Goal: Task Accomplishment & Management: Manage account settings

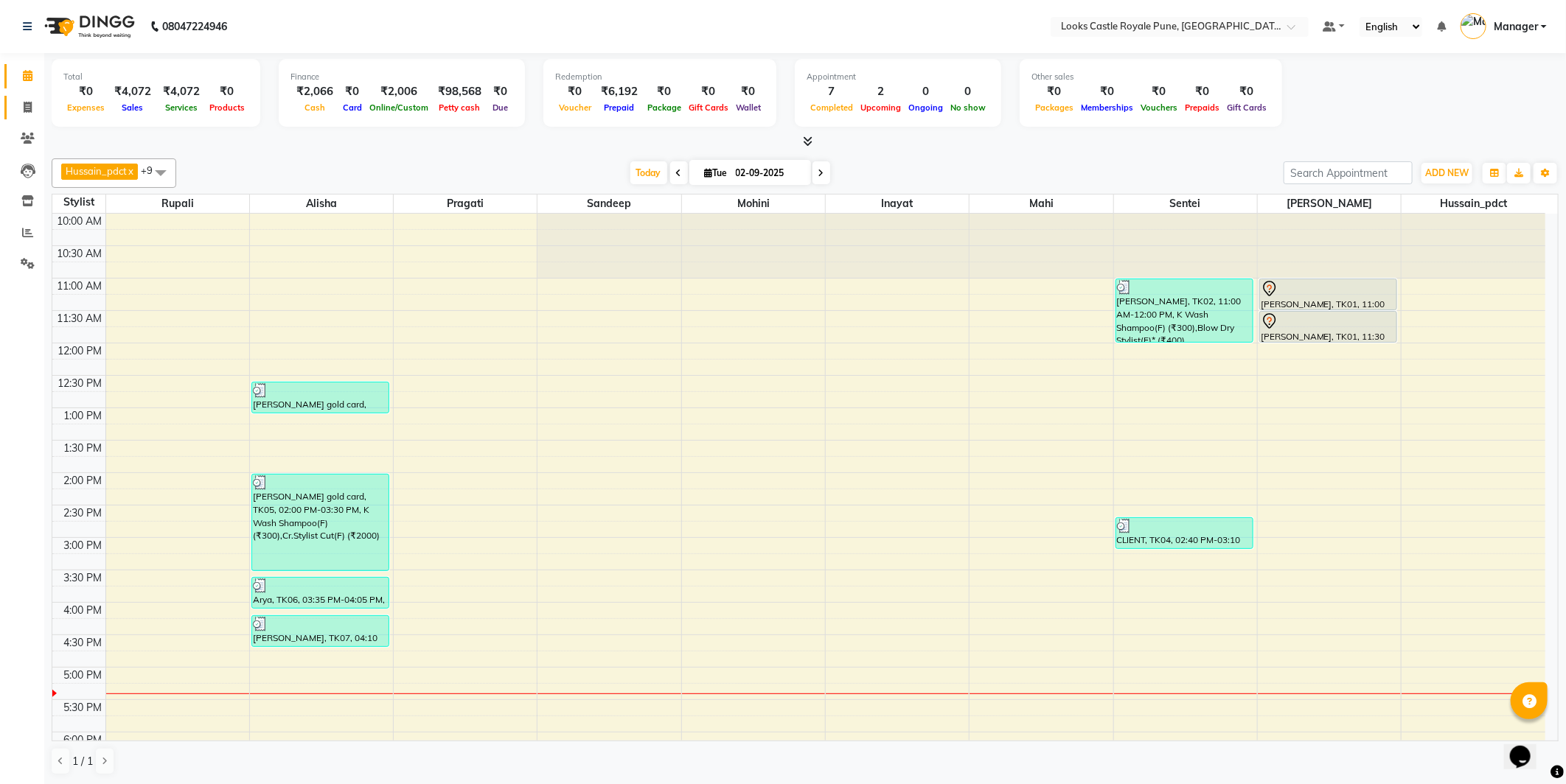
click at [27, 118] on link "Invoice" at bounding box center [22, 108] width 36 height 24
select select "5915"
select select "service"
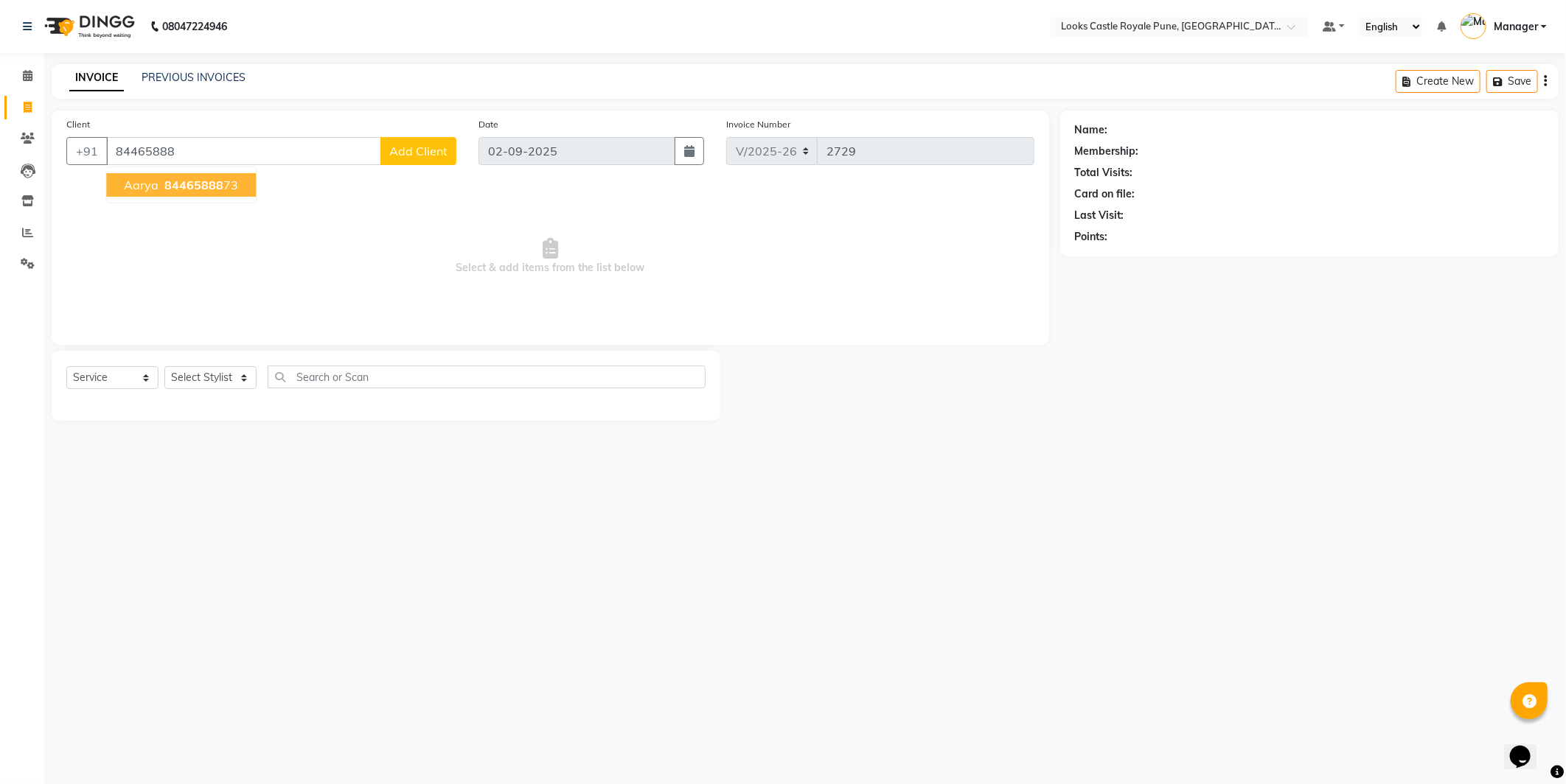
click at [165, 188] on span "84465888" at bounding box center [194, 185] width 59 height 15
type input "8446588873"
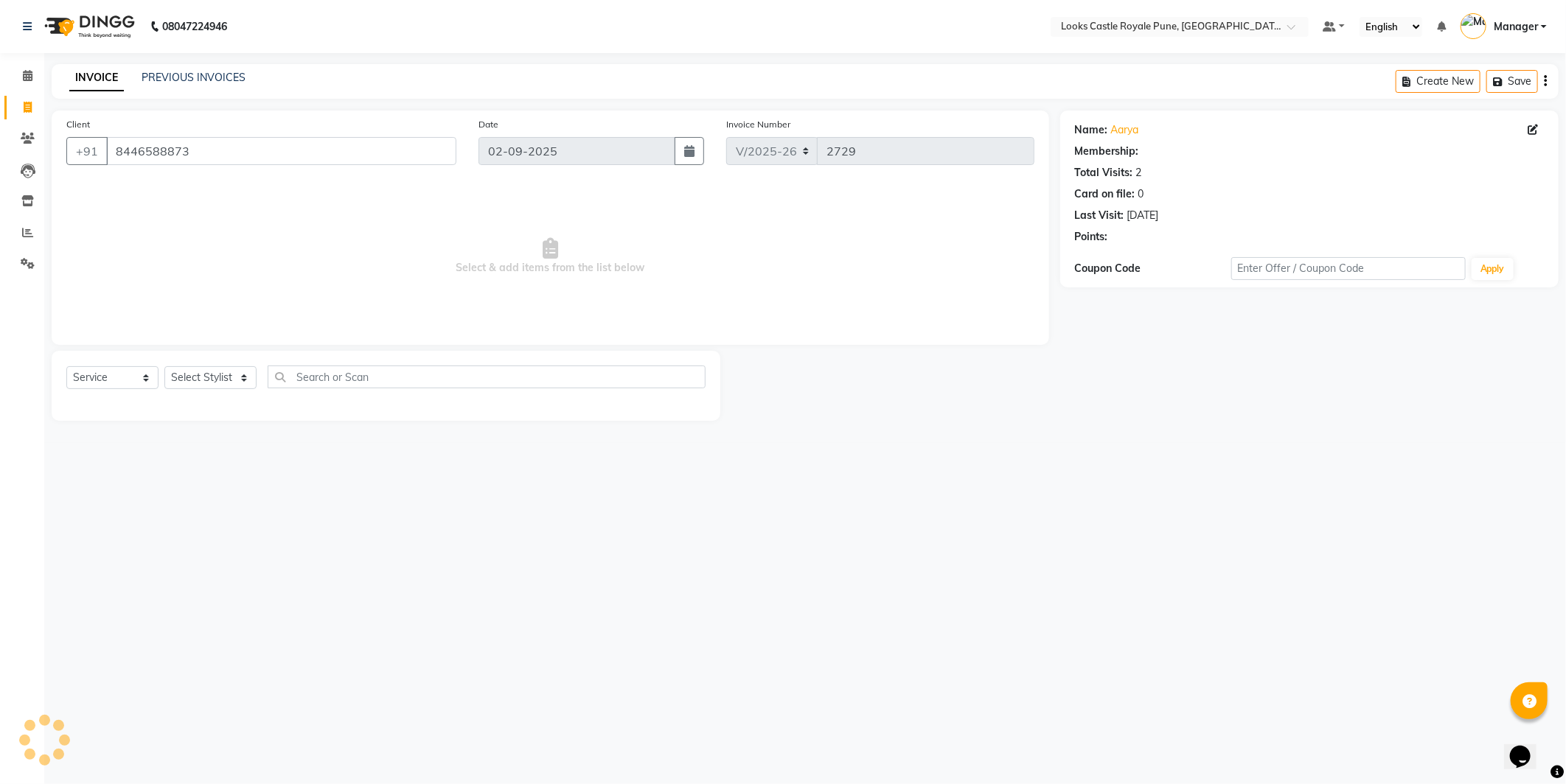
select select "1: Object"
click at [189, 387] on select "Select Stylist Akshay Alisha Amir Anjali Arif Arman Christy Danish Eli Gloria H…" at bounding box center [211, 378] width 92 height 23
select select "43060"
click at [165, 367] on select "Select Stylist Akshay Alisha Amir Anjali Arif Arman Christy Danish Eli Gloria H…" at bounding box center [211, 378] width 92 height 23
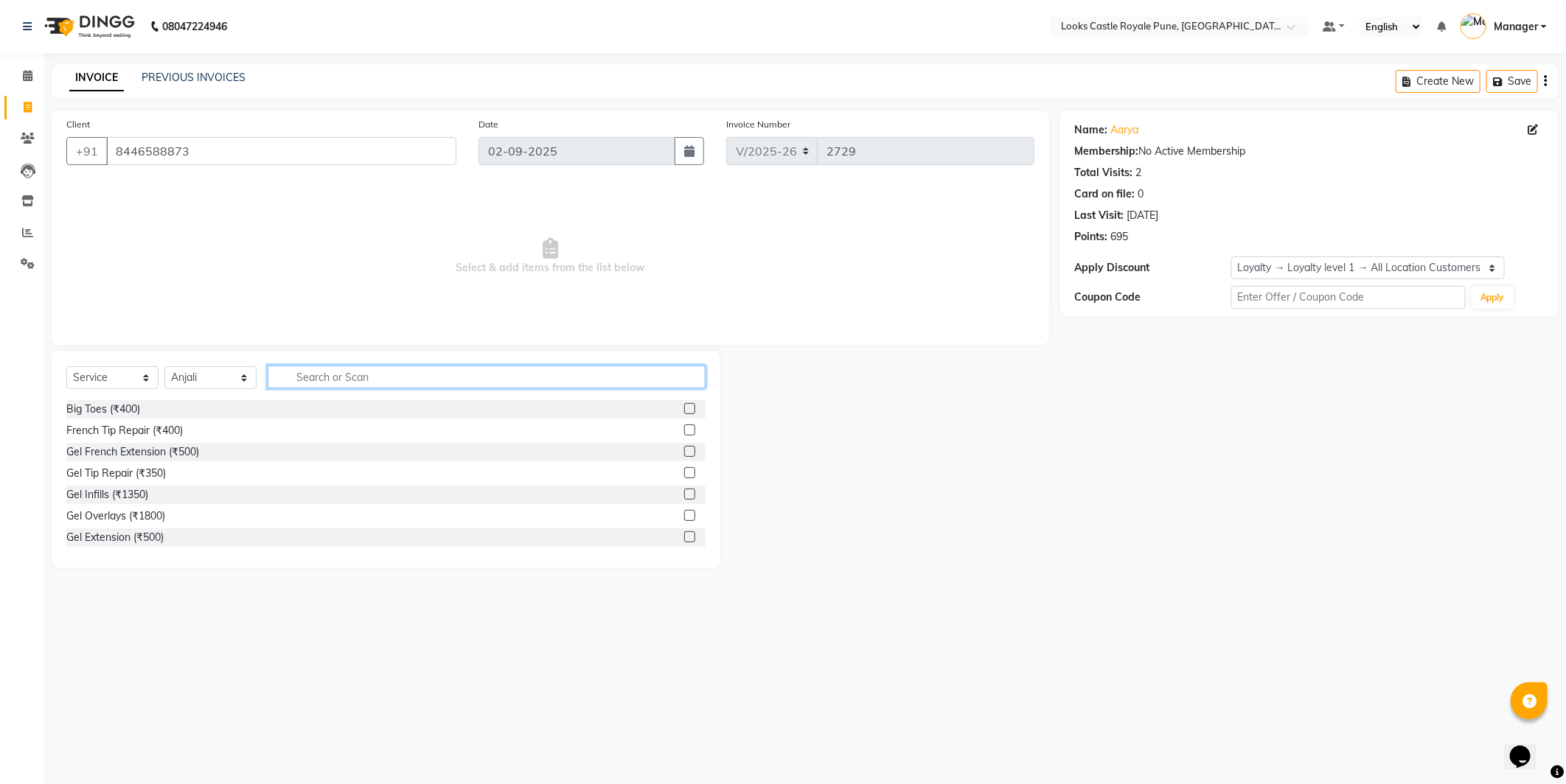
click at [285, 388] on input "text" at bounding box center [487, 377] width 438 height 23
type input "b"
type input "ice"
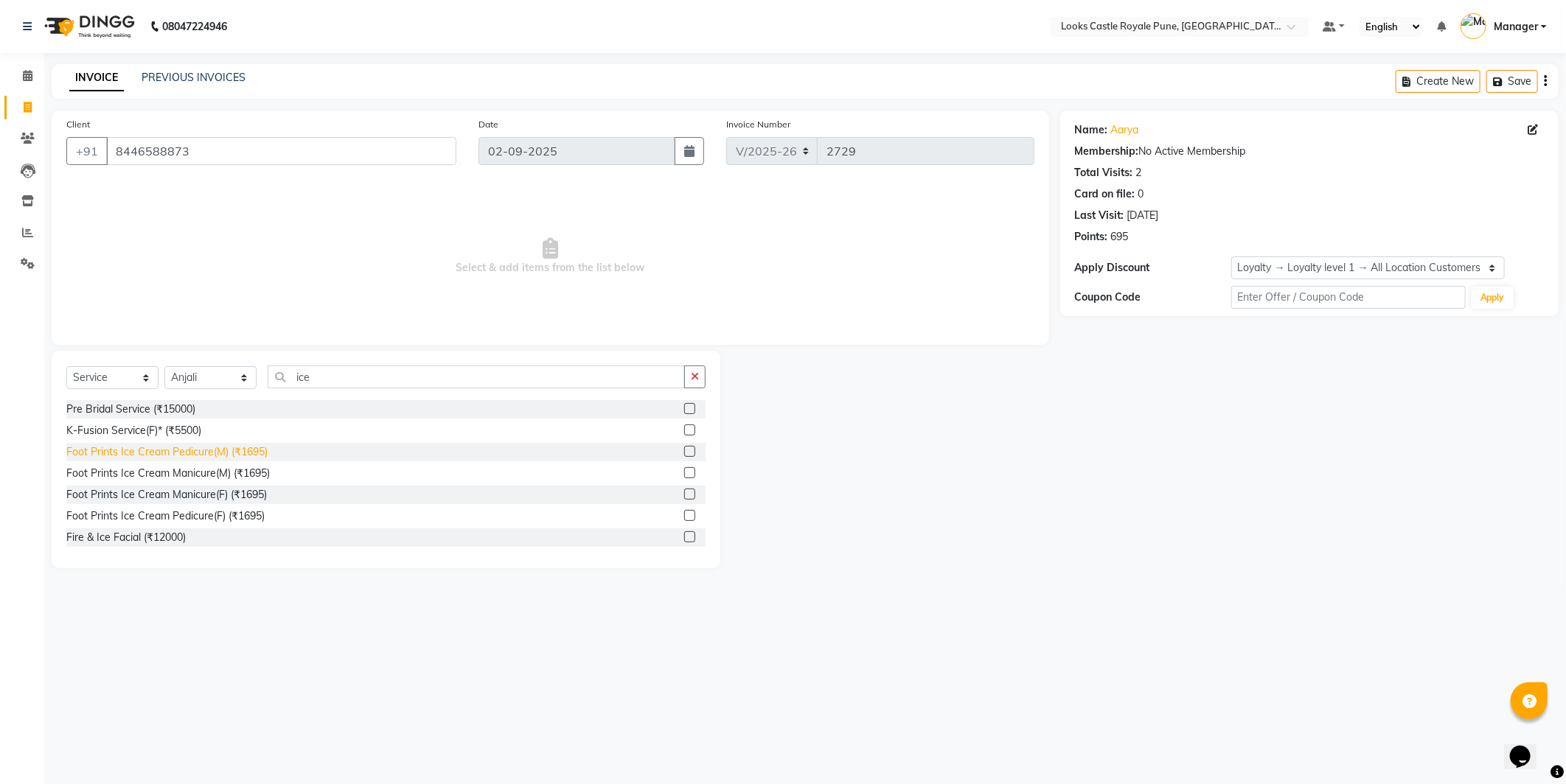
click at [210, 450] on div "Foot Prints Ice Cream Pedicure(M) (₹1695)" at bounding box center [167, 452] width 201 height 15
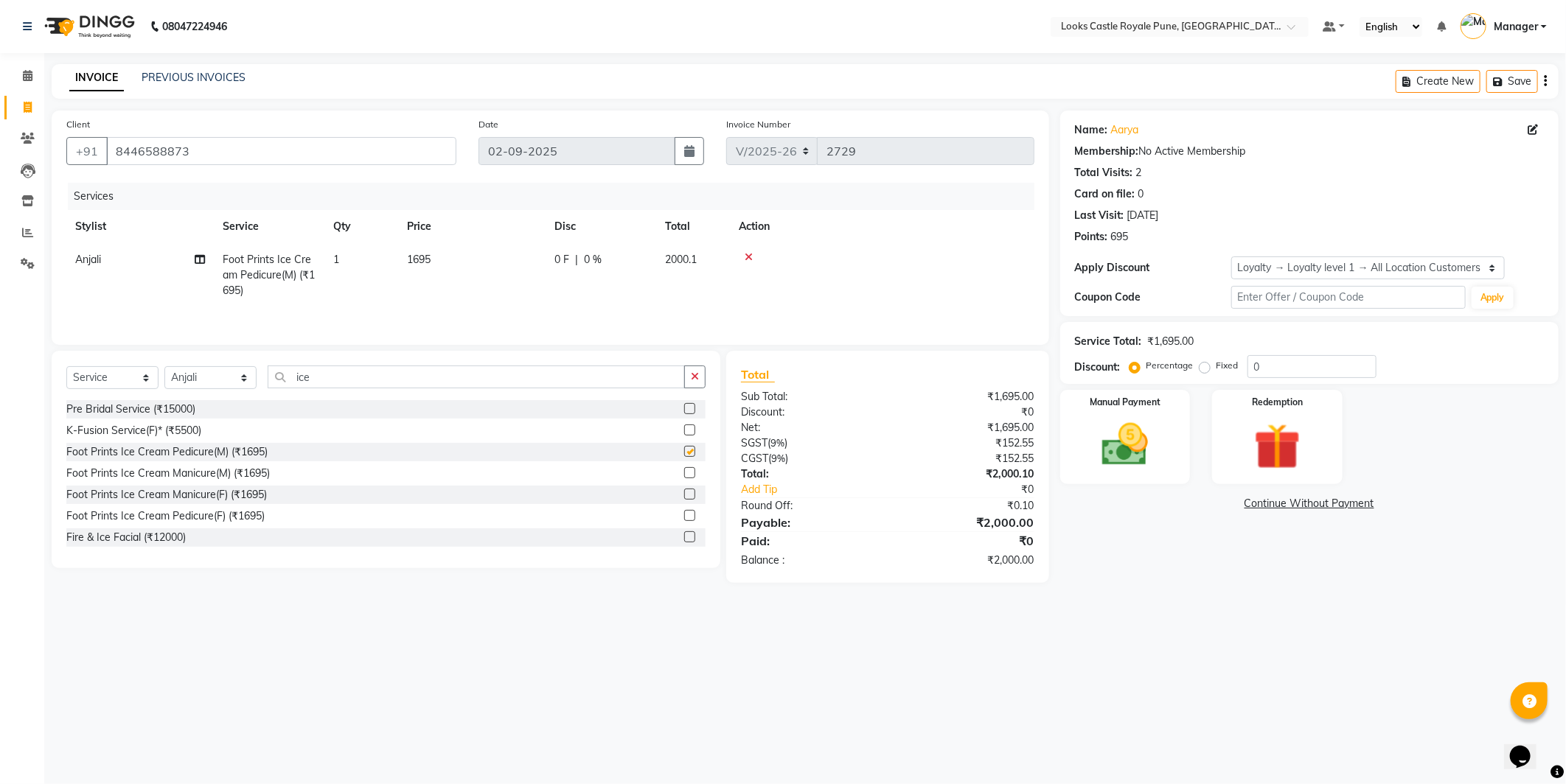
checkbox input "false"
click at [478, 281] on td "1695" at bounding box center [472, 275] width 148 height 64
select select "43060"
drag, startPoint x: 504, startPoint y: 268, endPoint x: 485, endPoint y: 273, distance: 19.6
click at [485, 273] on input "1695" at bounding box center [541, 263] width 130 height 23
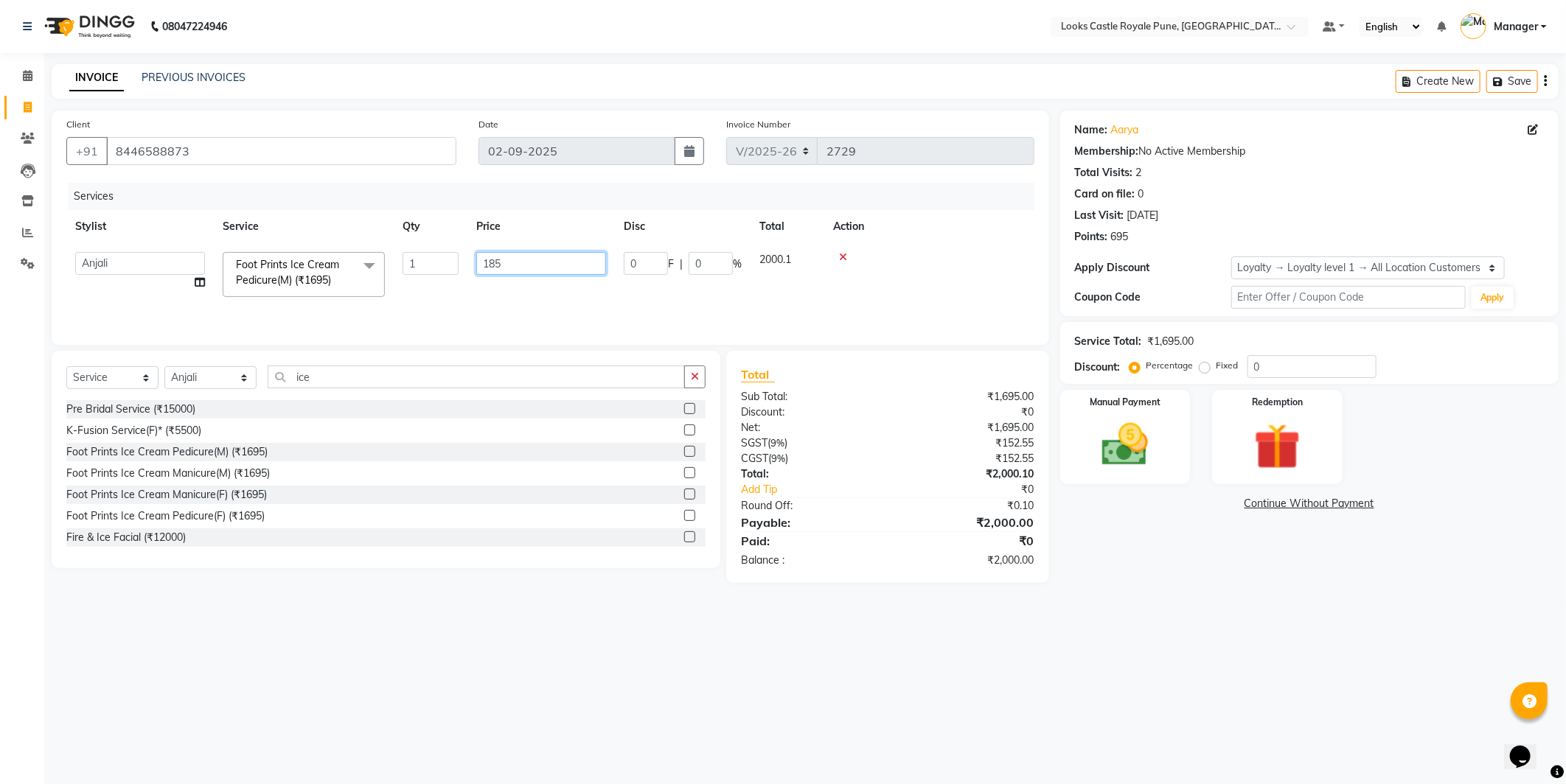
type input "1850"
click at [1291, 632] on div "08047224946 Select Location × Looks Castle Royale Pune, Pune, Maharashtra Defau…" at bounding box center [783, 392] width 1566 height 784
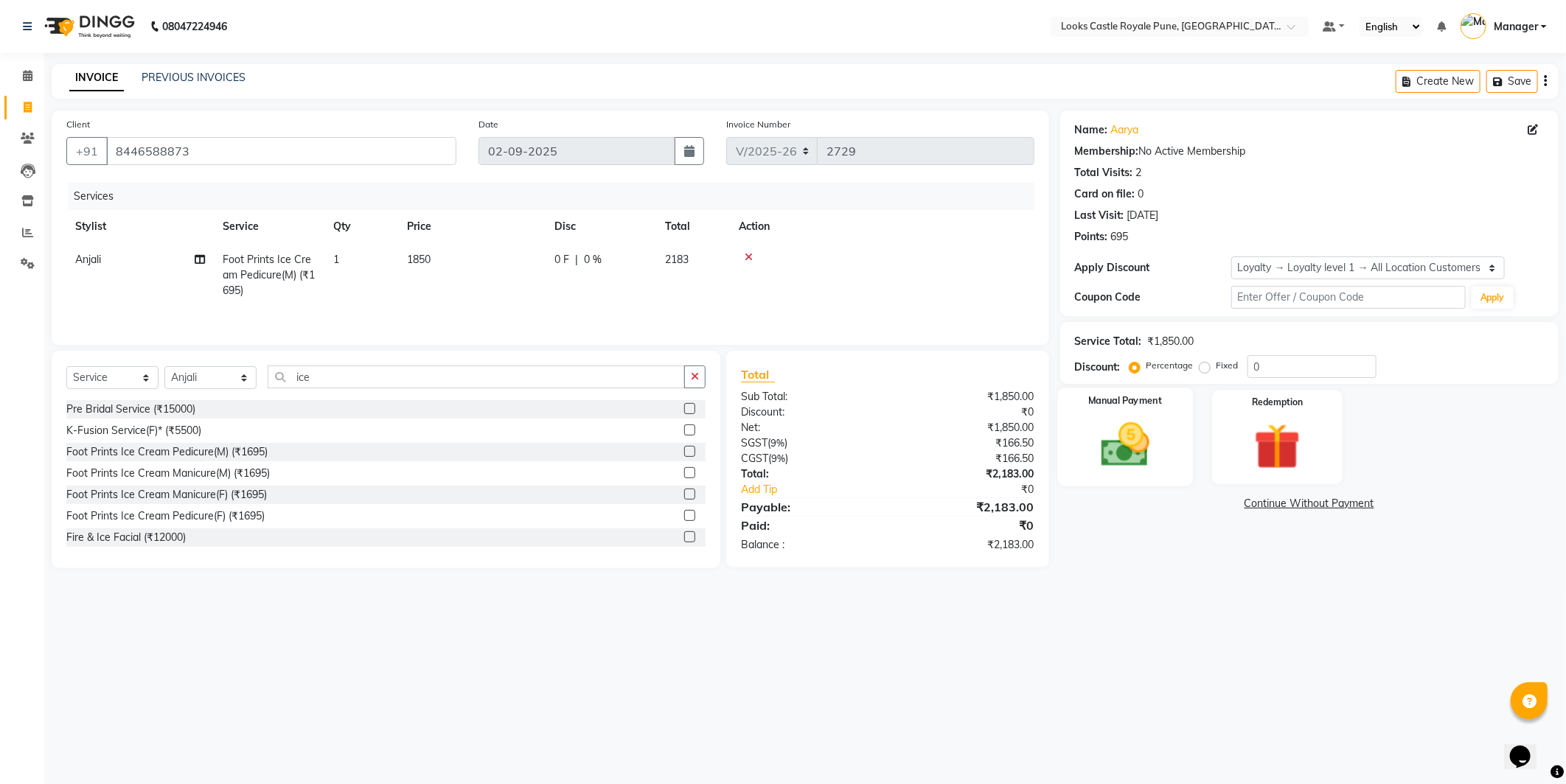
click at [1125, 439] on img at bounding box center [1125, 445] width 79 height 56
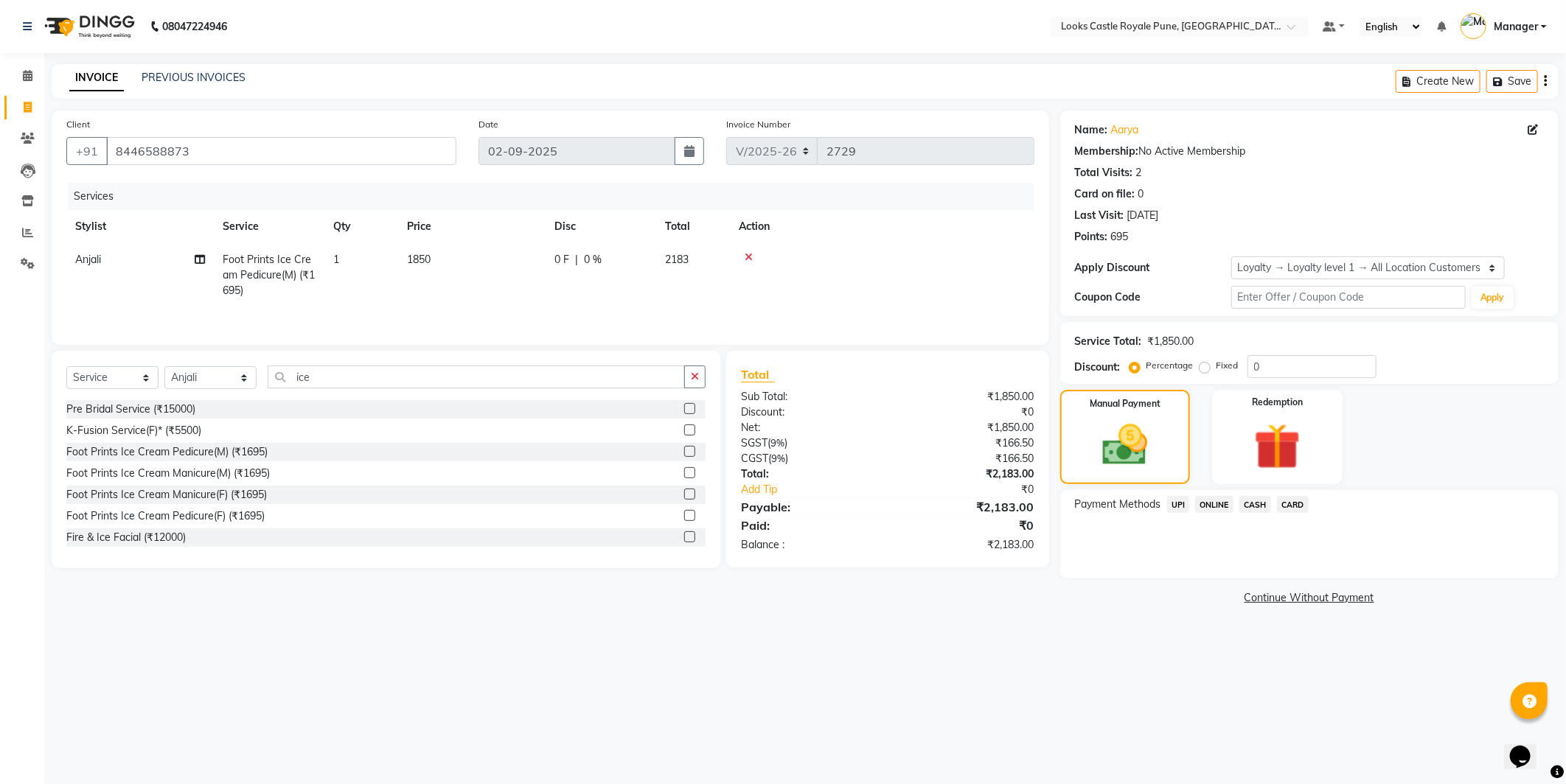
click at [1261, 502] on span "CASH" at bounding box center [1255, 504] width 32 height 17
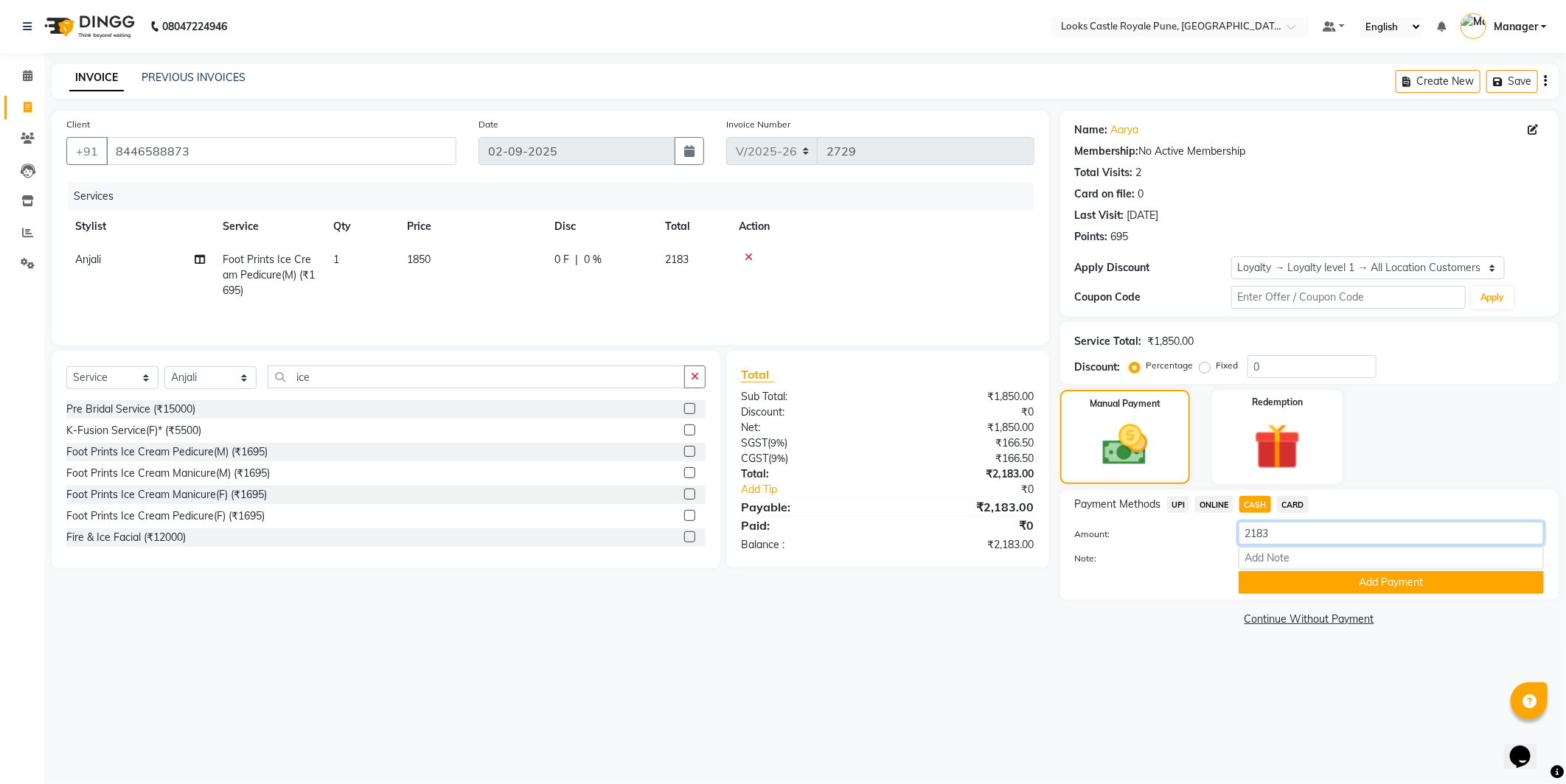
click at [1075, 575] on div "Amount: 2183 Note: Add Payment" at bounding box center [1309, 558] width 469 height 72
type input "2200"
click at [1306, 584] on button "Add Payment" at bounding box center [1391, 583] width 305 height 23
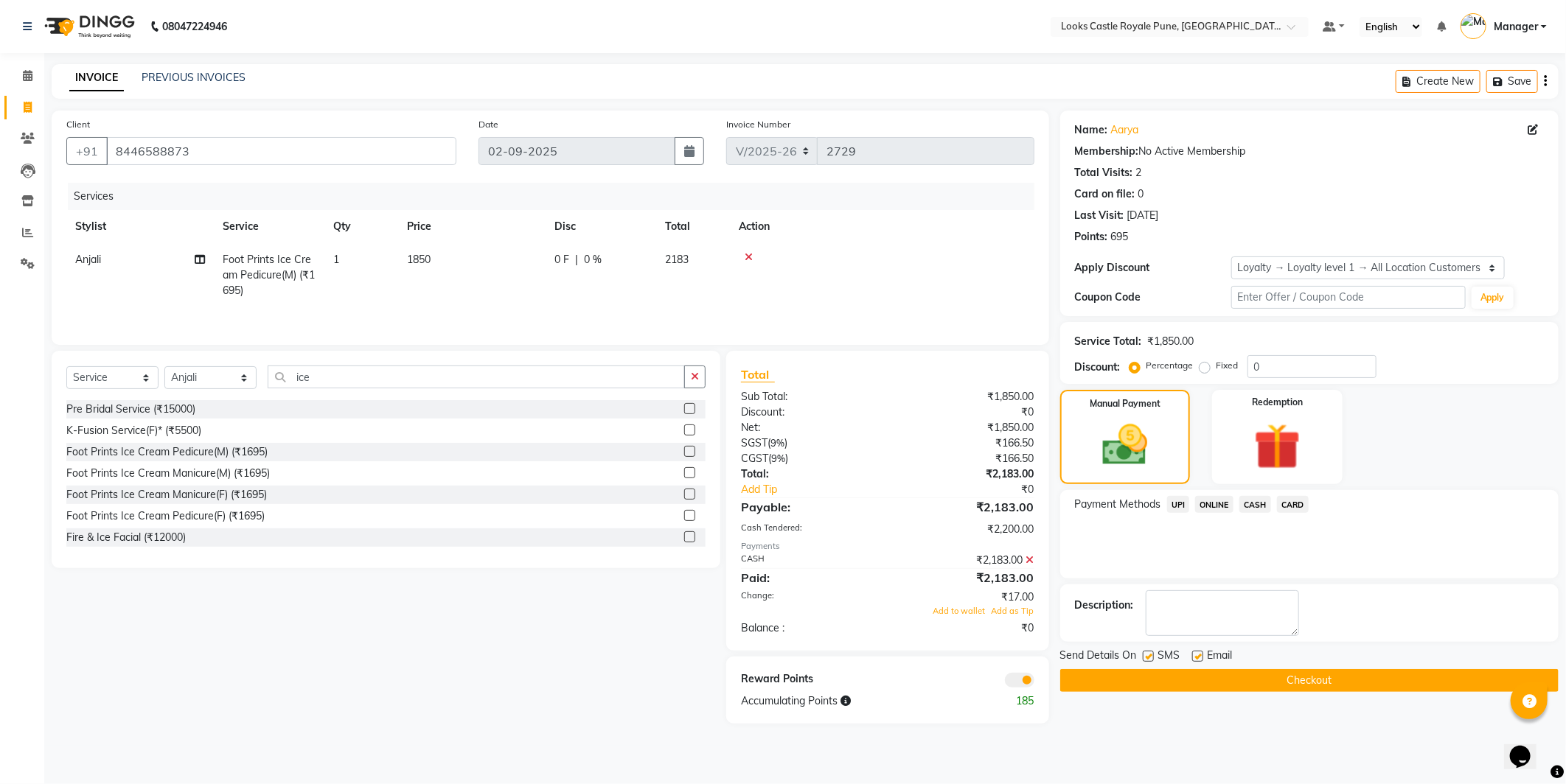
click at [1030, 561] on icon at bounding box center [1030, 560] width 8 height 11
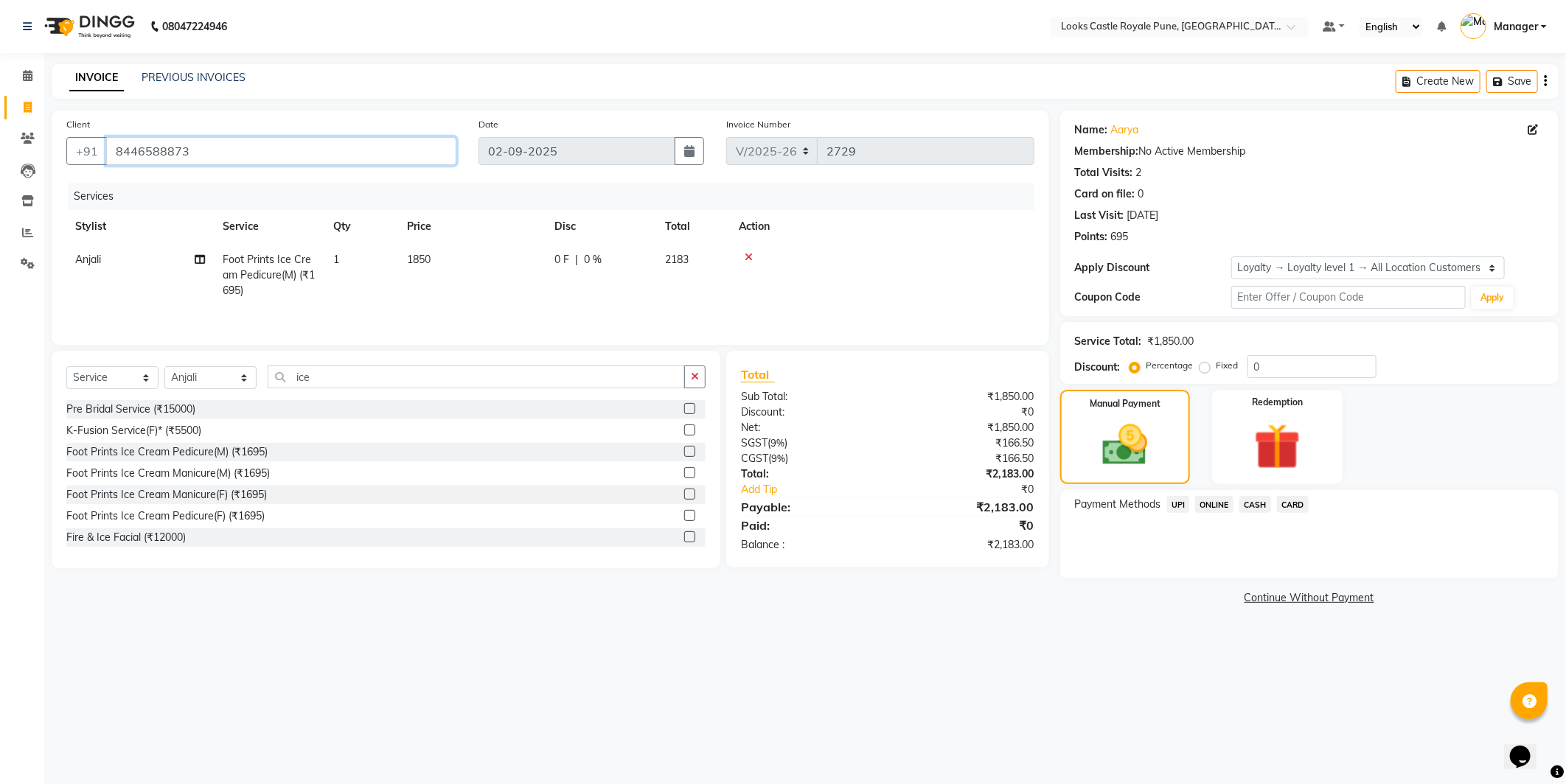
click at [261, 144] on input "8446588873" at bounding box center [281, 151] width 350 height 28
click at [1263, 506] on span "CASH" at bounding box center [1255, 504] width 32 height 17
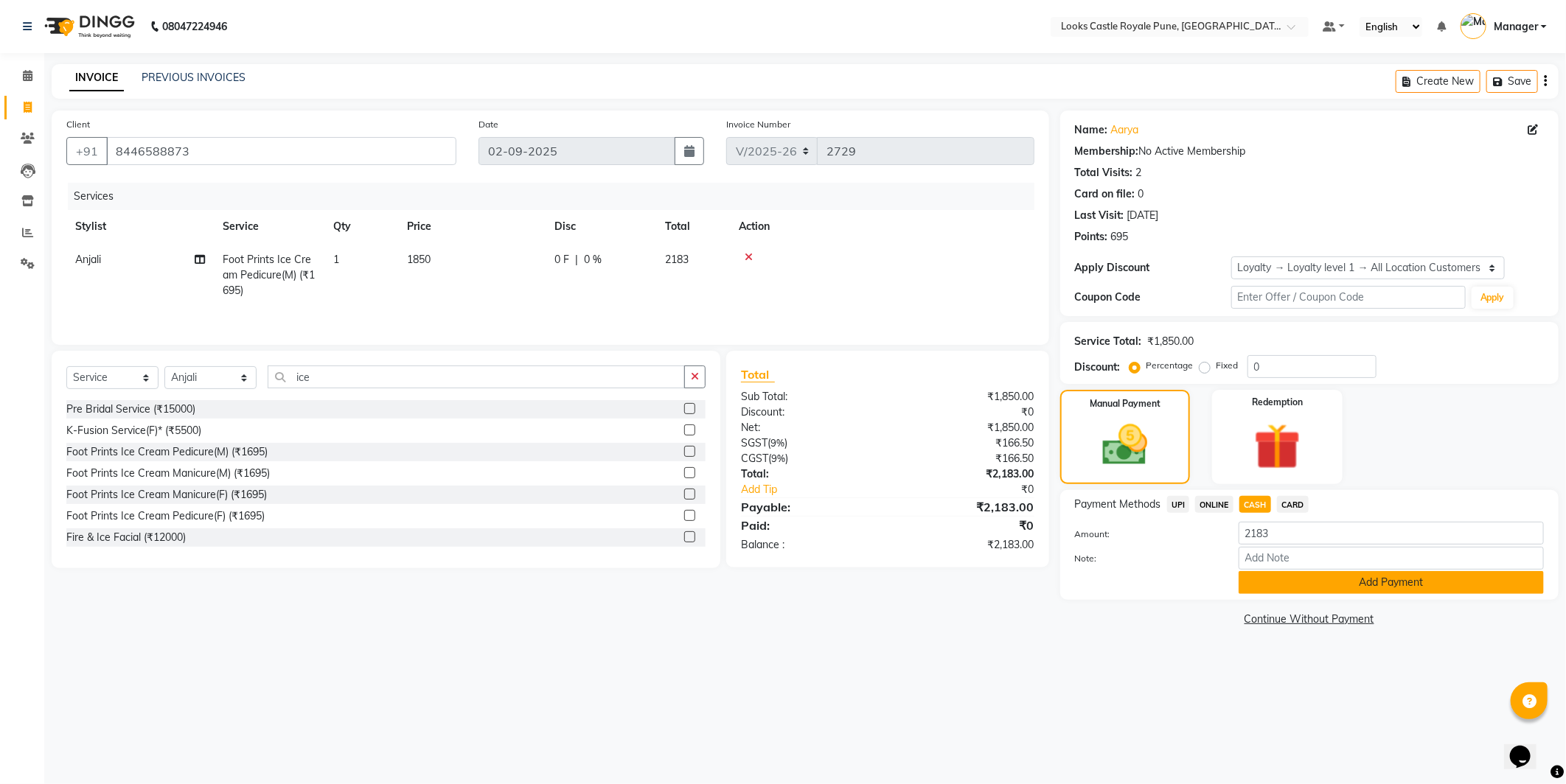
click at [1298, 579] on button "Add Payment" at bounding box center [1391, 583] width 305 height 23
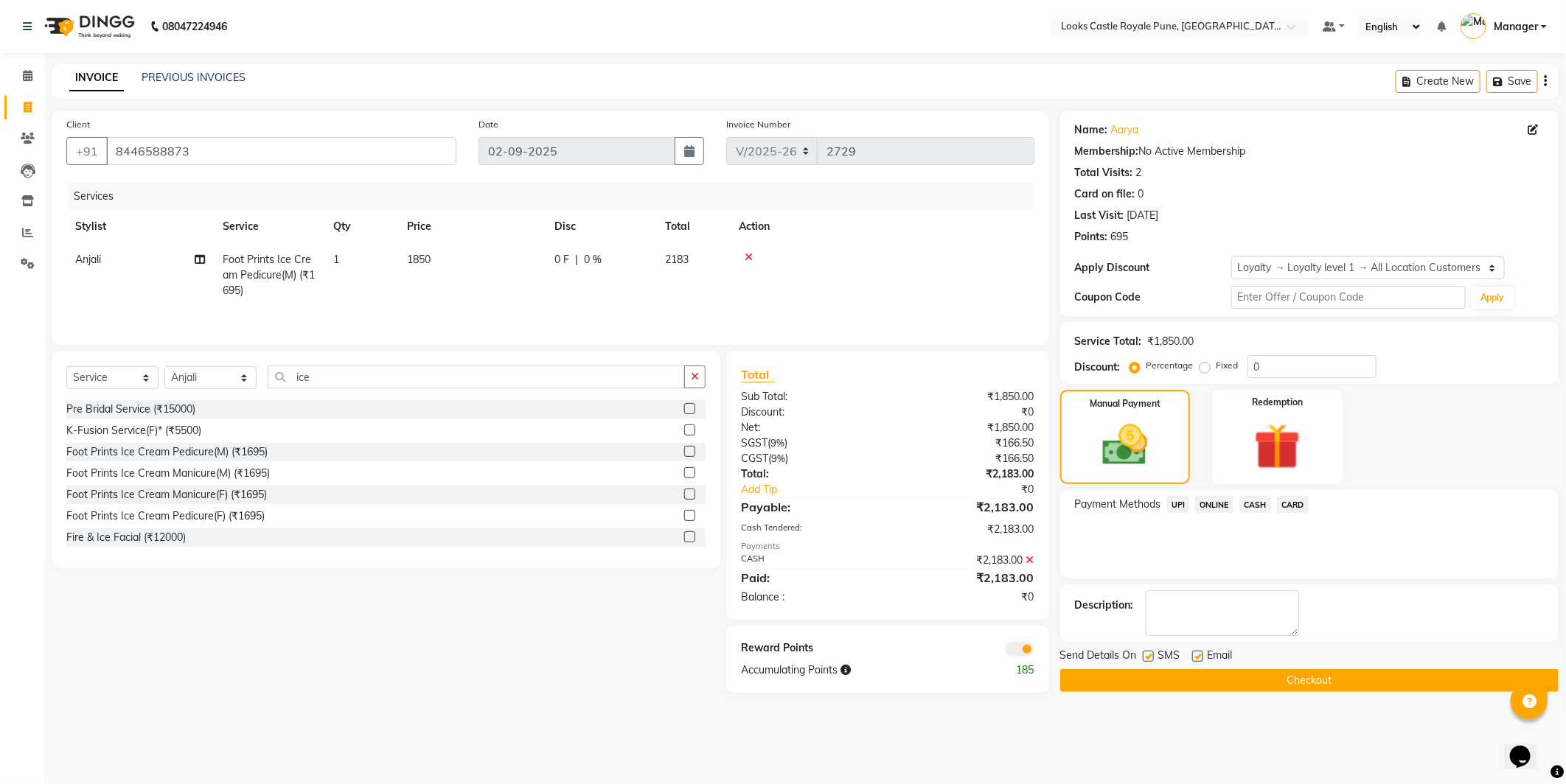
click at [1279, 680] on button "Checkout" at bounding box center [1309, 680] width 499 height 23
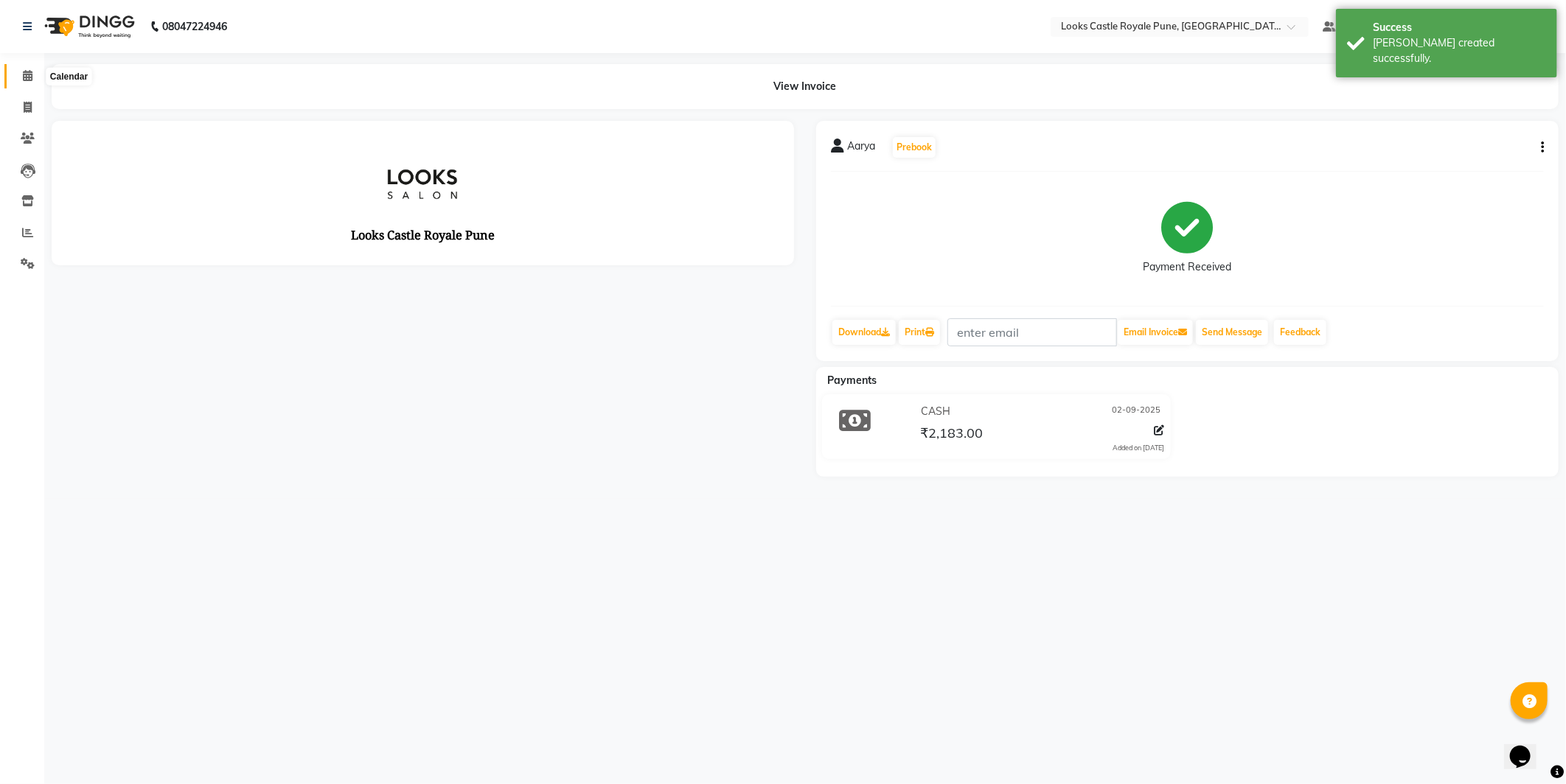
click at [19, 70] on span at bounding box center [28, 76] width 26 height 17
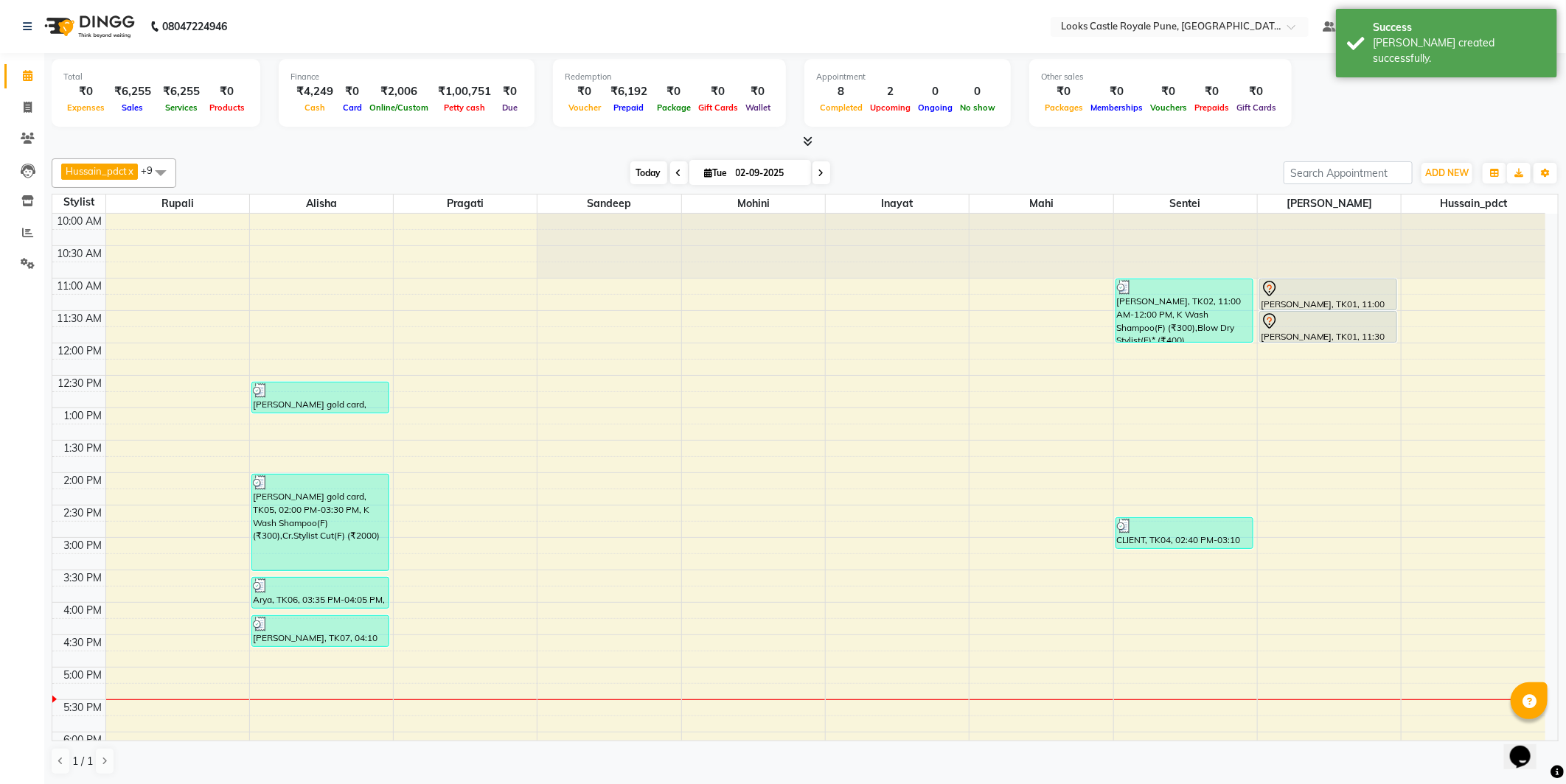
click at [661, 175] on span "Today" at bounding box center [648, 173] width 36 height 23
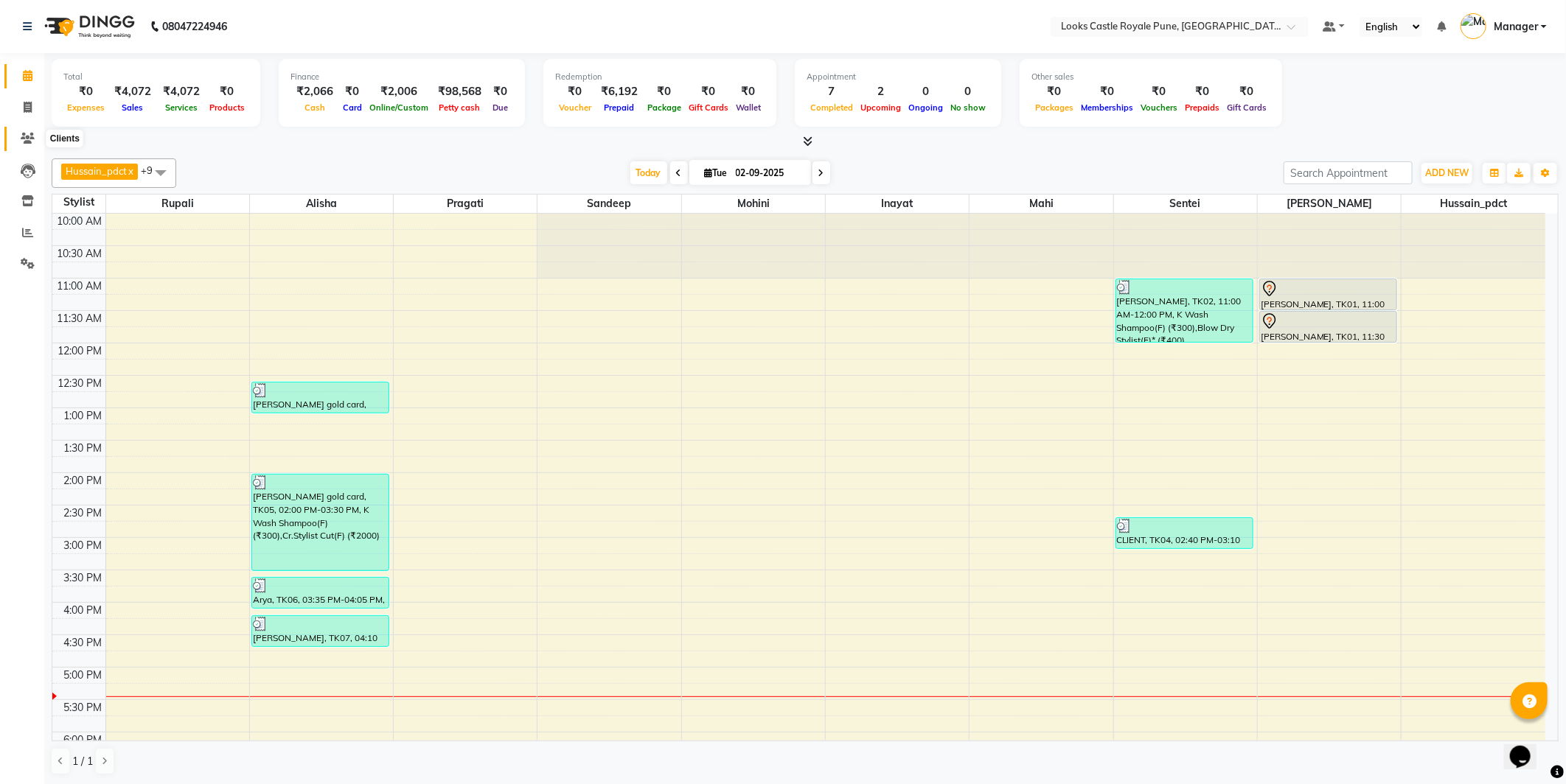
click at [19, 140] on span at bounding box center [28, 139] width 26 height 17
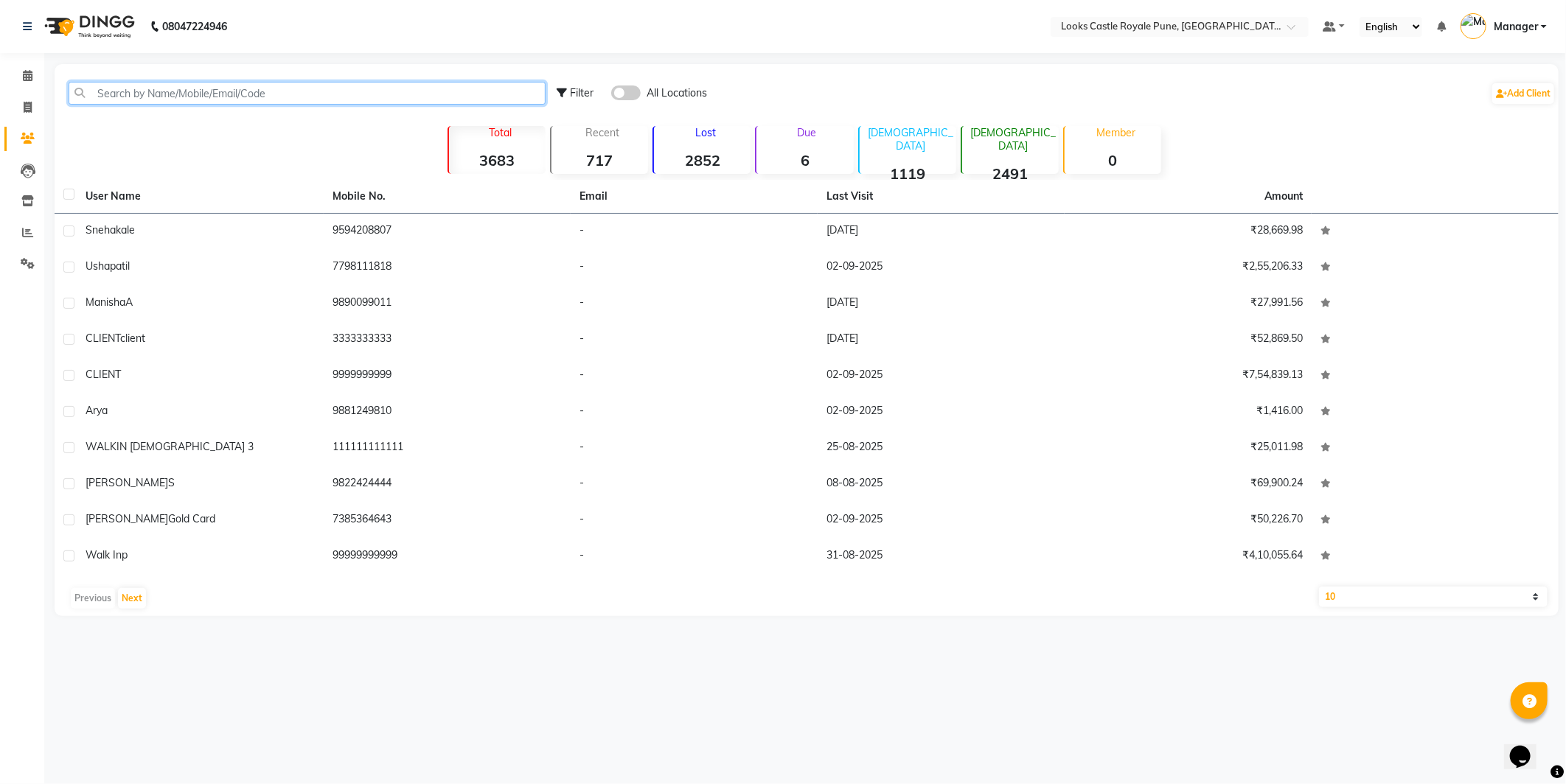
click at [150, 101] on input "text" at bounding box center [307, 93] width 477 height 23
paste input "8446588873"
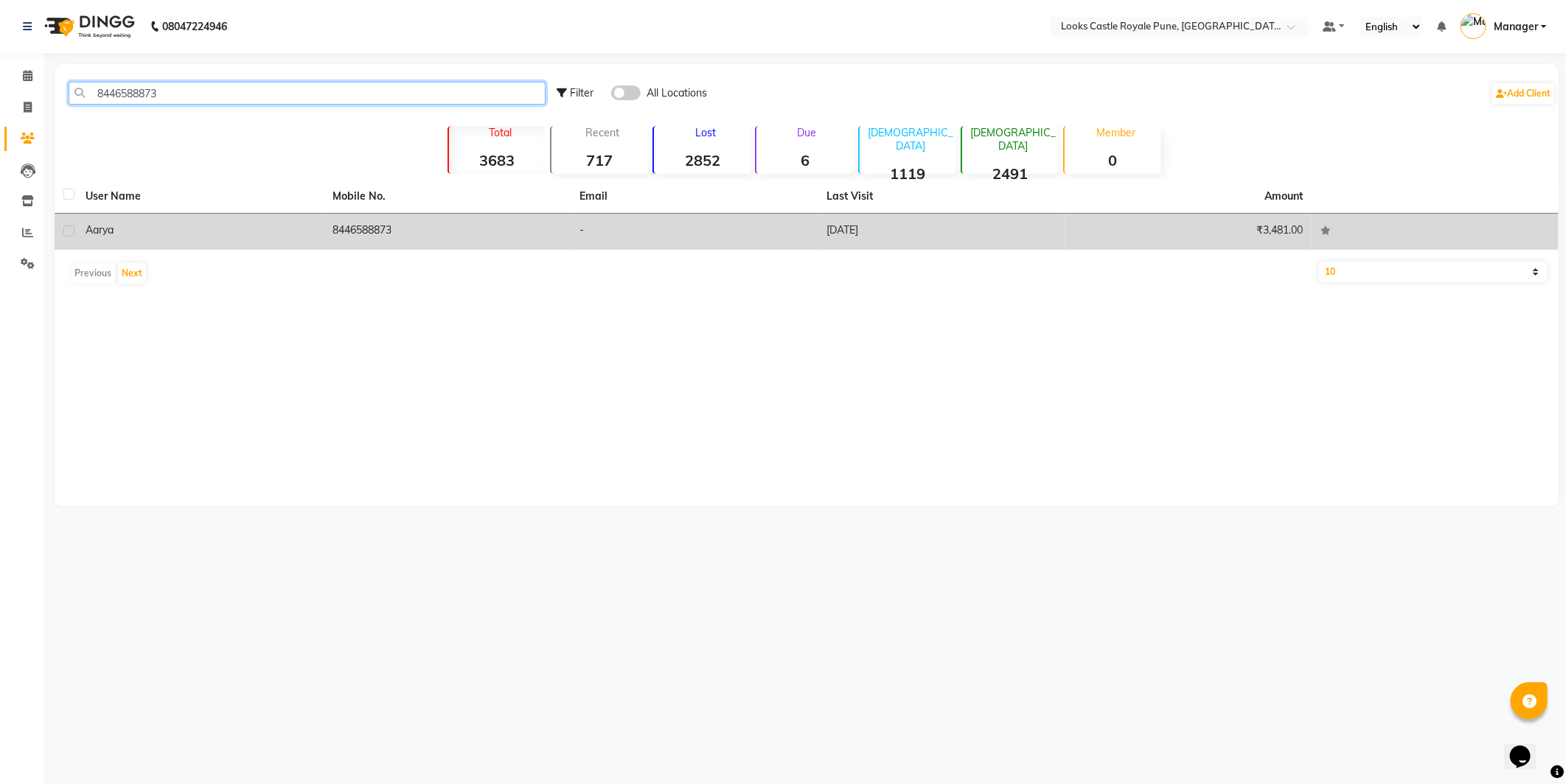
type input "8446588873"
click at [290, 217] on td "Aarya" at bounding box center [200, 232] width 247 height 36
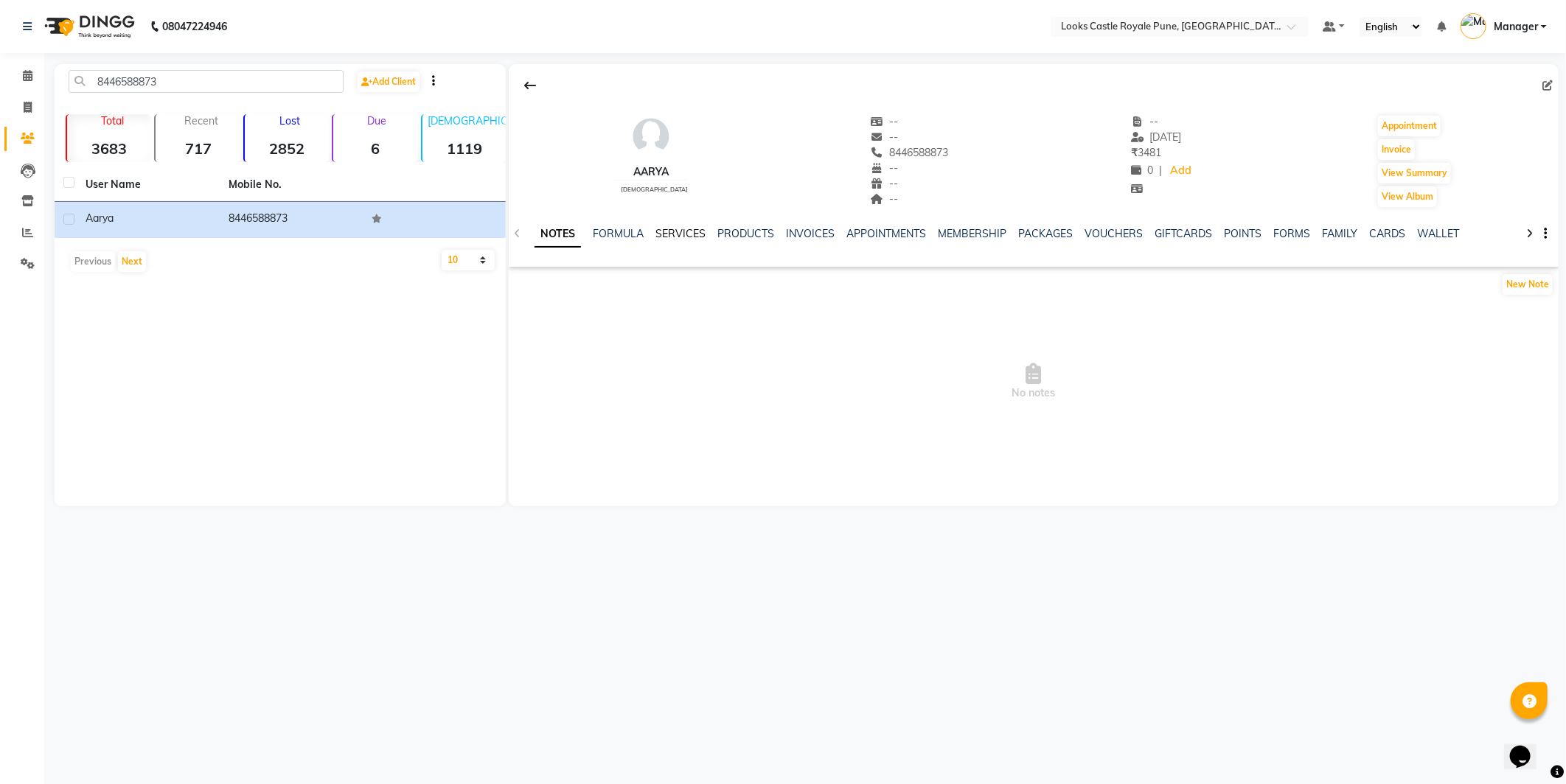
click at [680, 237] on link "SERVICES" at bounding box center [680, 233] width 50 height 13
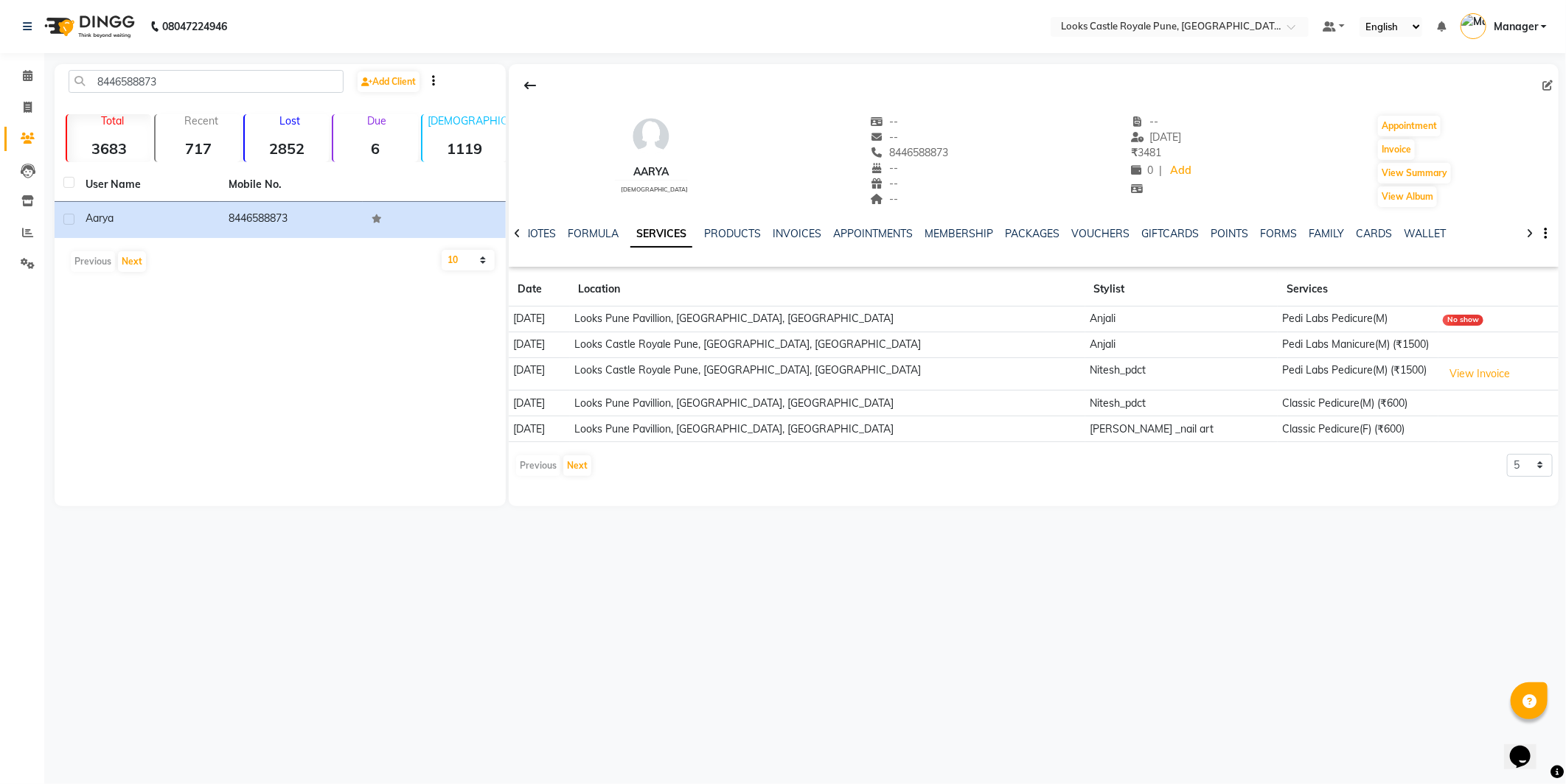
click at [759, 241] on div "PRODUCTS" at bounding box center [732, 233] width 57 height 15
click at [790, 233] on link "INVOICES" at bounding box center [797, 233] width 49 height 13
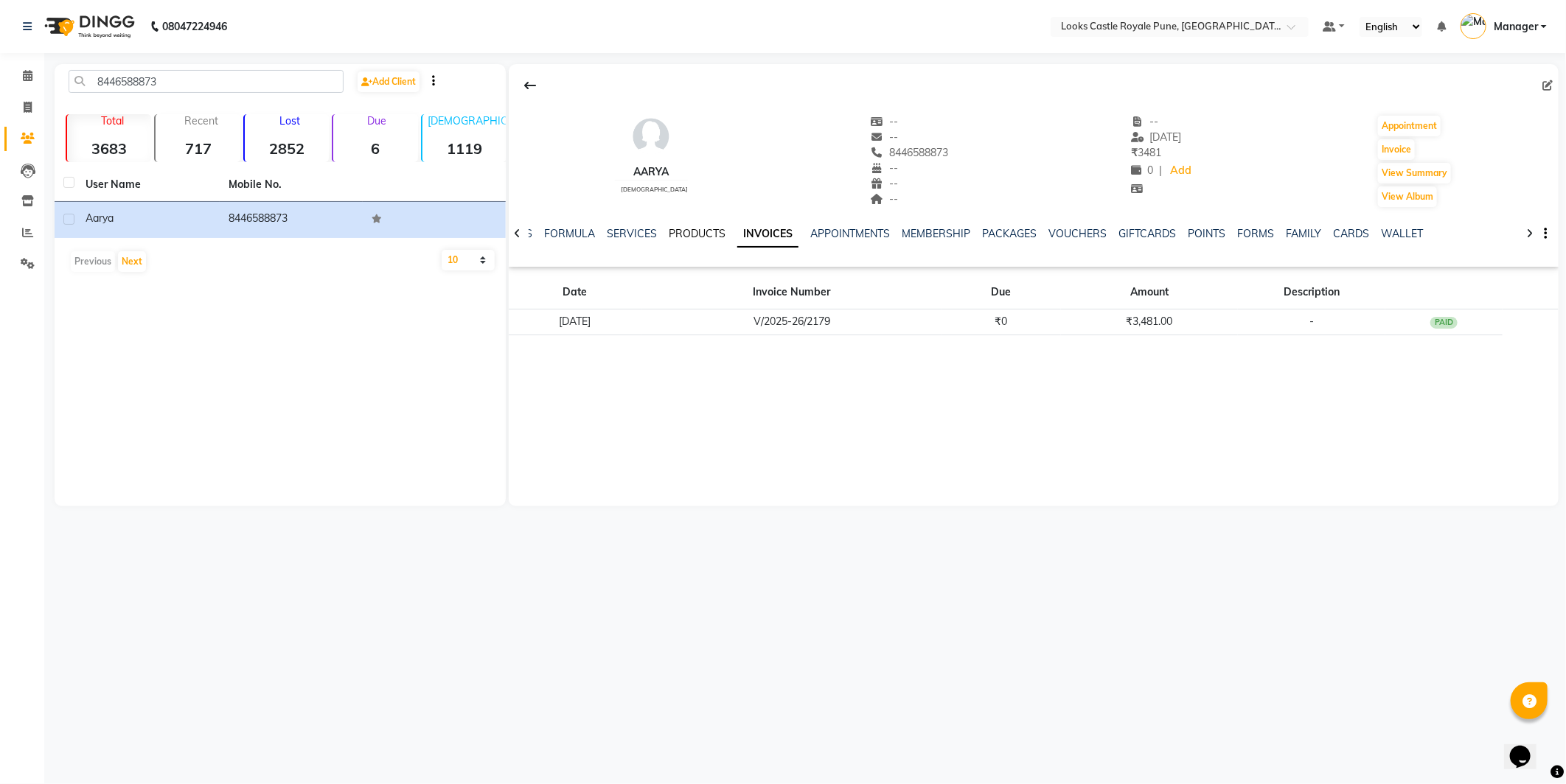
click at [674, 236] on link "PRODUCTS" at bounding box center [697, 233] width 57 height 13
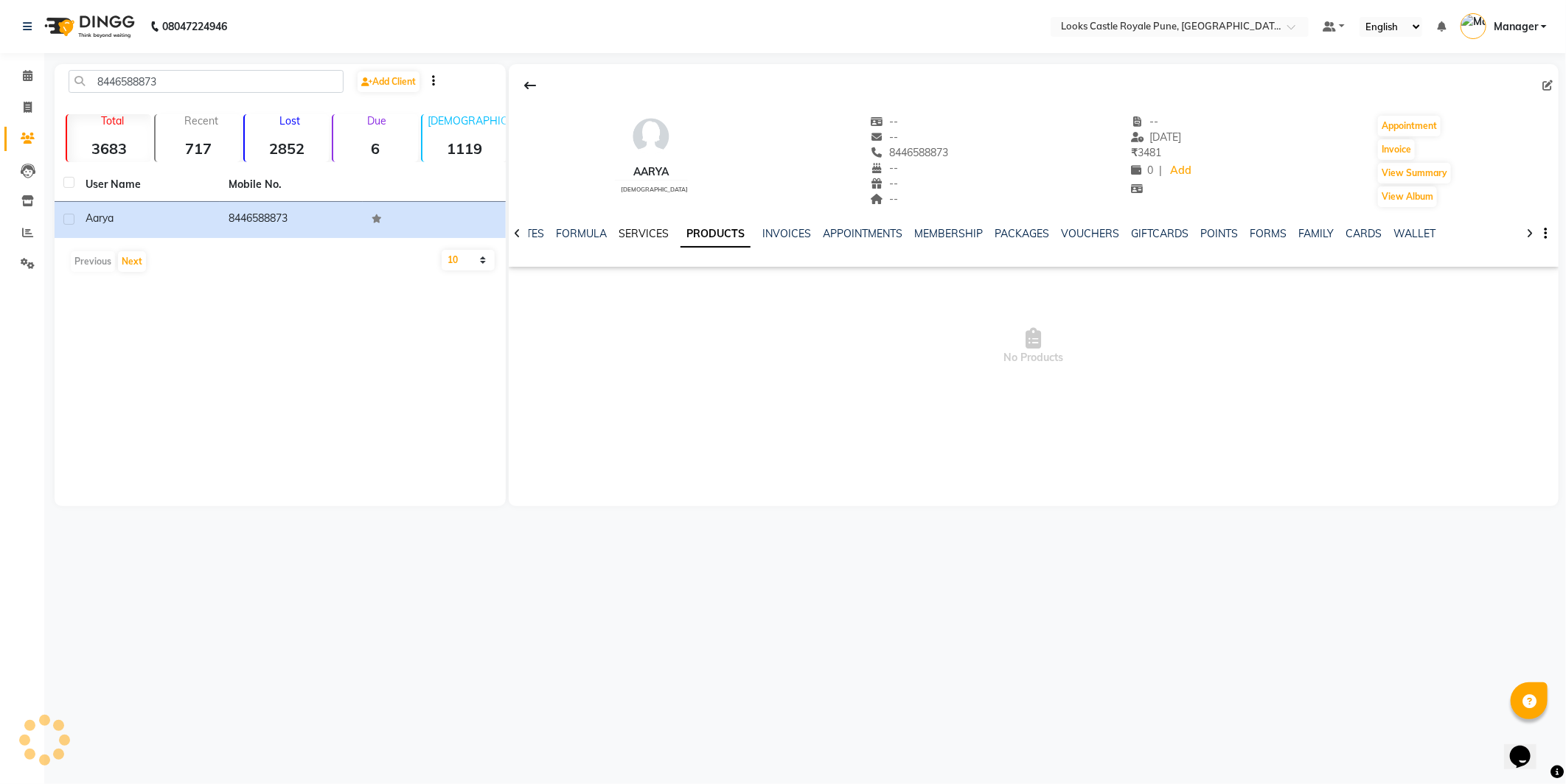
click at [646, 236] on link "SERVICES" at bounding box center [644, 233] width 50 height 13
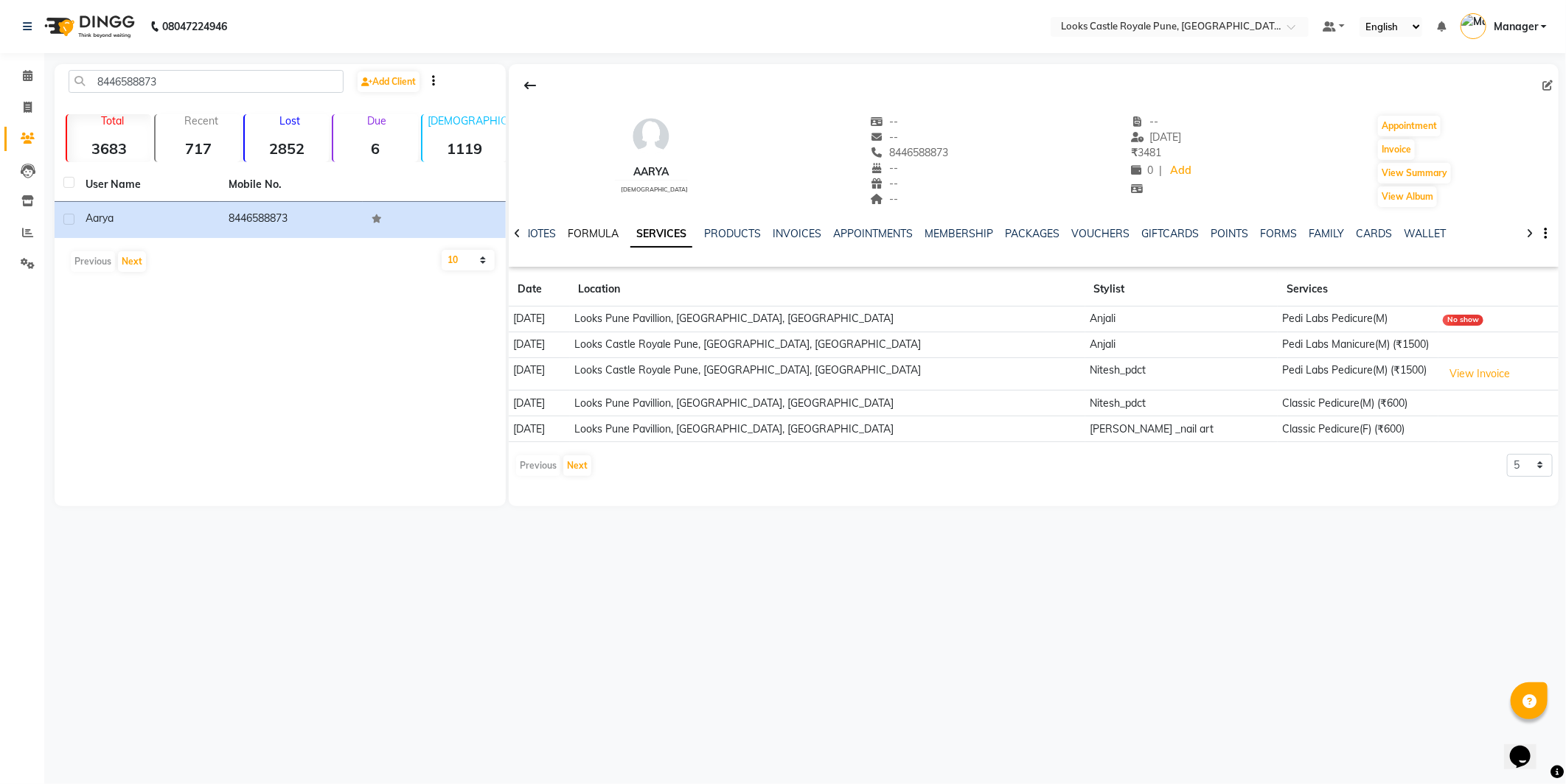
click at [580, 236] on link "FORMULA" at bounding box center [593, 233] width 51 height 13
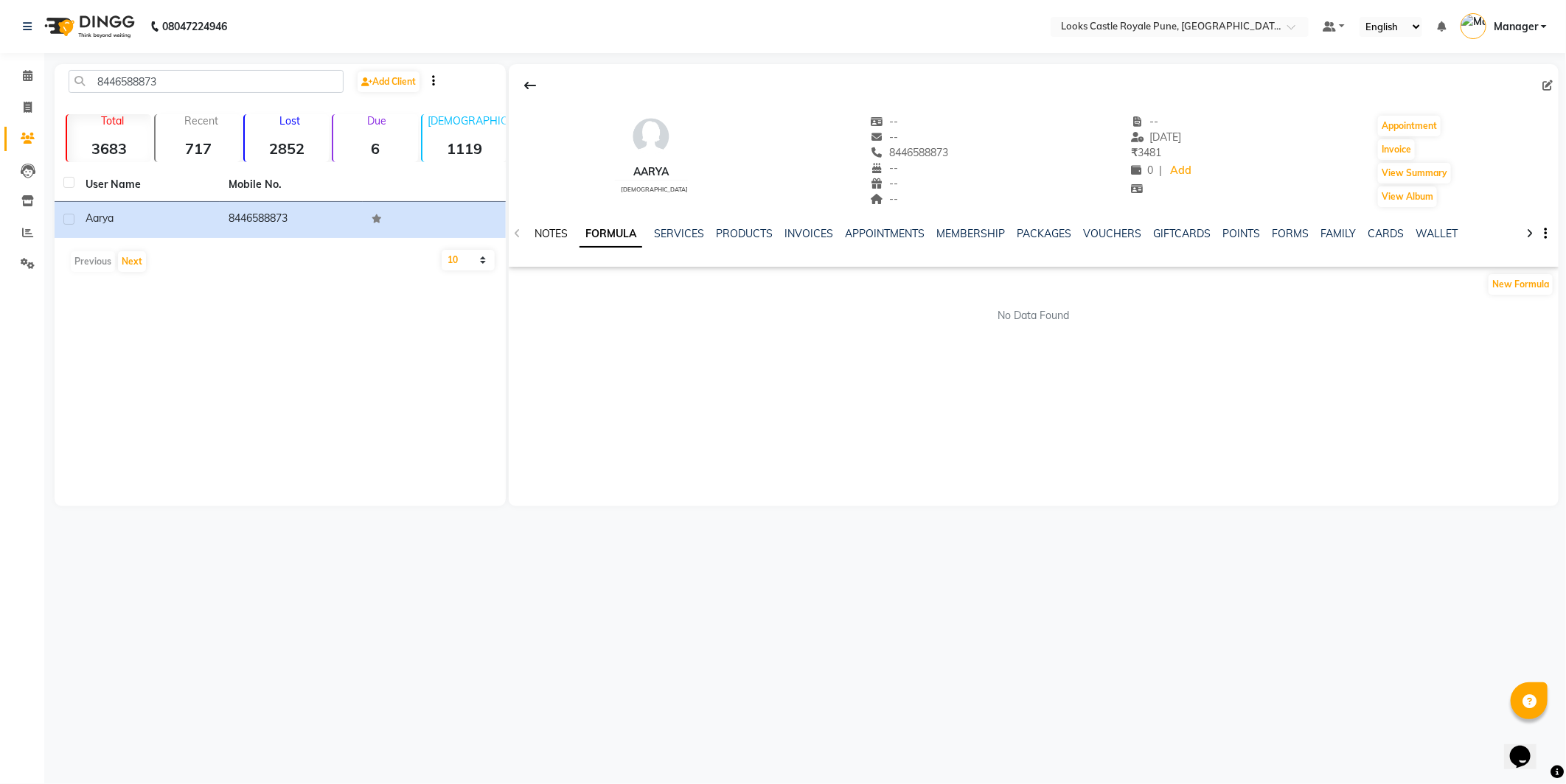
click at [534, 236] on link "NOTES" at bounding box center [551, 233] width 33 height 13
click at [1239, 230] on link "POINTS" at bounding box center [1242, 233] width 37 height 13
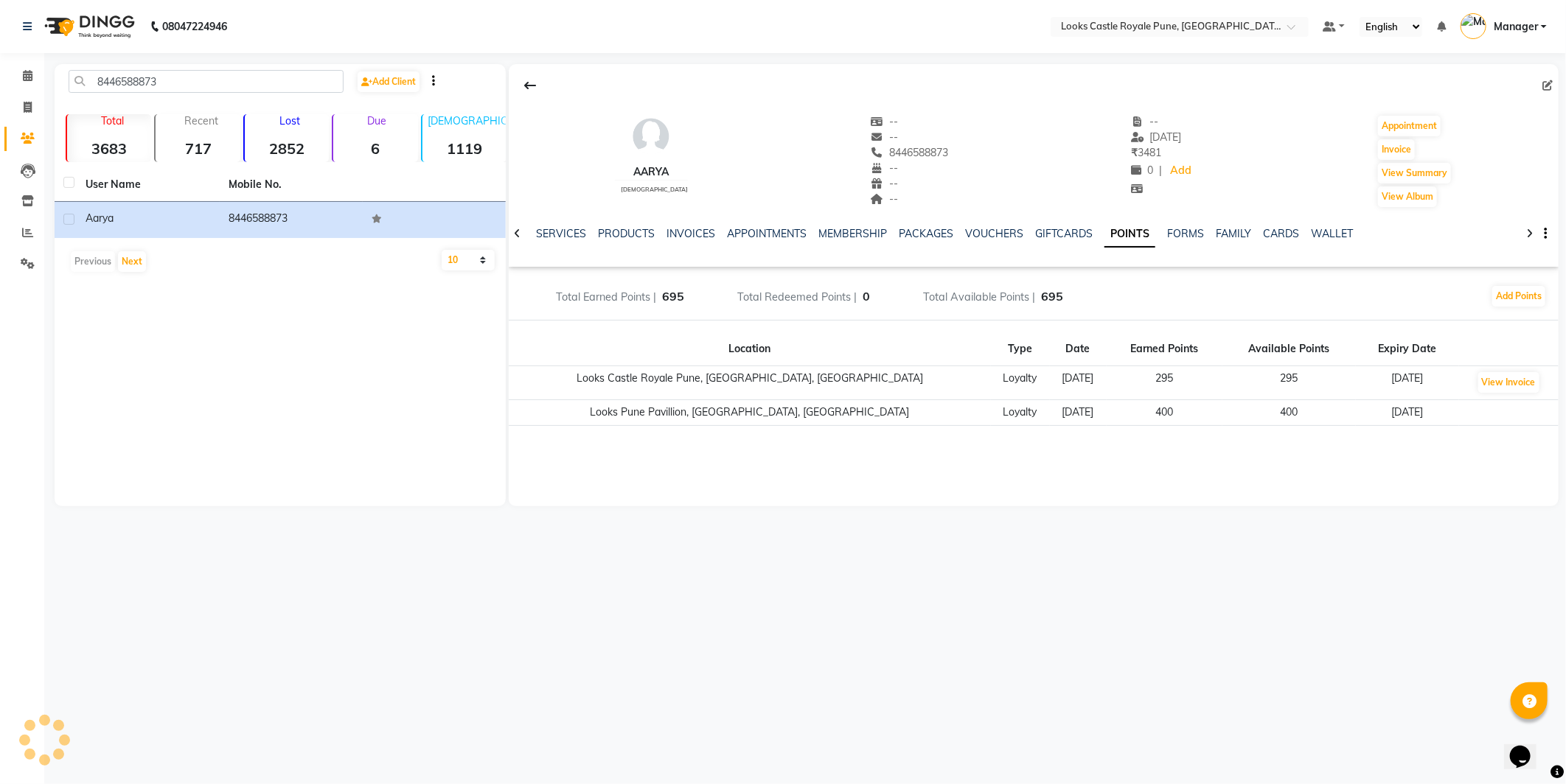
click at [1306, 223] on div "NOTES FORMULA SERVICES PRODUCTS INVOICES APPOINTMENTS MEMBERSHIP PACKAGES VOUCH…" at bounding box center [1033, 233] width 1050 height 51
click at [1552, 88] on icon at bounding box center [1547, 85] width 11 height 11
select select "[DEMOGRAPHIC_DATA]"
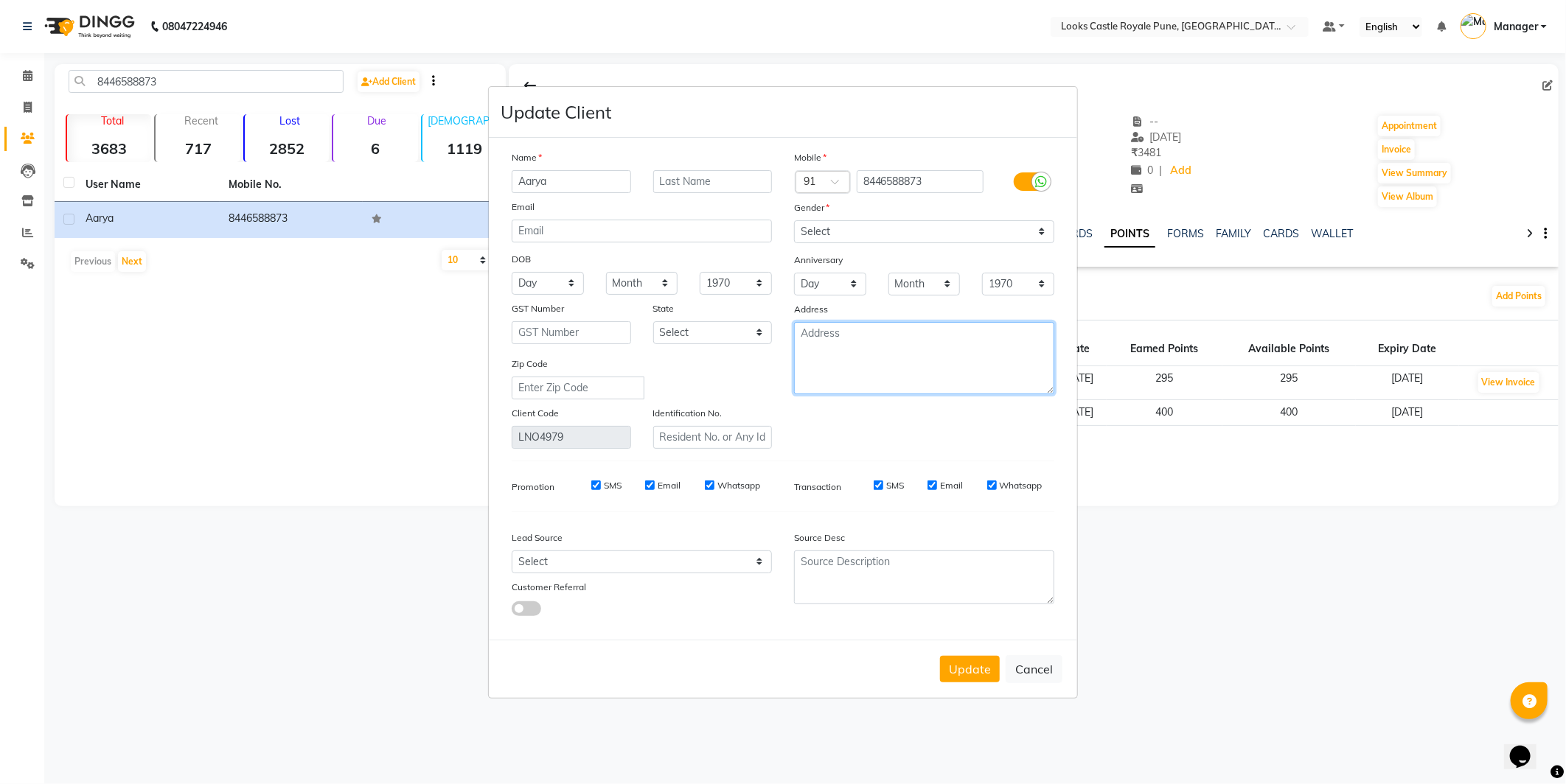
click at [831, 358] on textarea at bounding box center [924, 358] width 260 height 72
drag, startPoint x: 813, startPoint y: 332, endPoint x: 759, endPoint y: 350, distance: 56.9
click at [759, 350] on div "Name Aarya Email DOB Day 01 02 03 04 05 06 07 08 09 10 11 12 13 14 15 16 17 18 …" at bounding box center [783, 299] width 564 height 299
click at [865, 326] on textarea "02-09-2025" at bounding box center [924, 358] width 260 height 72
click at [888, 366] on textarea "02-09-2025 ( we have to give maam 17srs" at bounding box center [924, 358] width 260 height 72
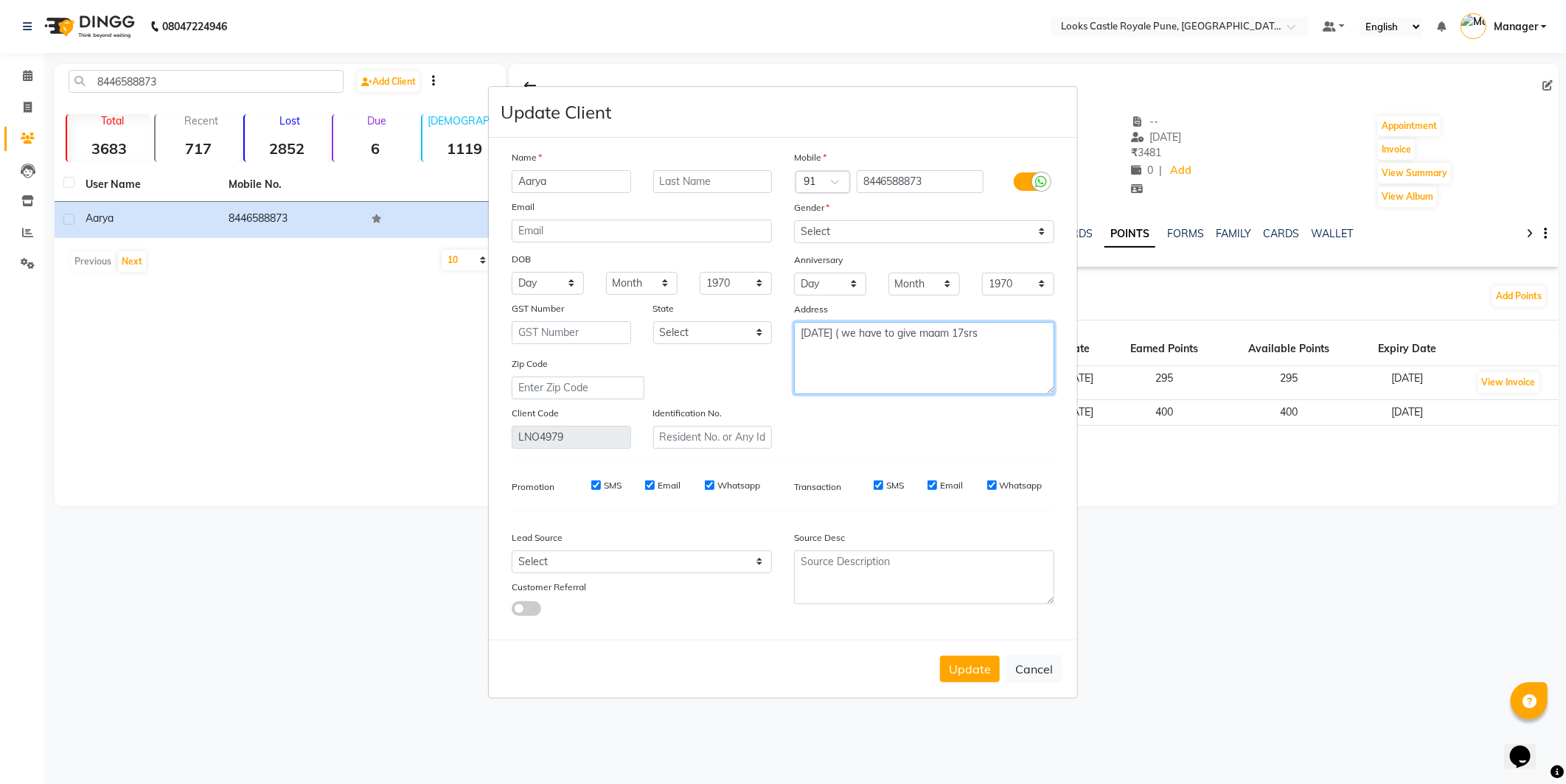
click at [1034, 328] on textarea "02-09-2025 ( we have to give maam 17srs" at bounding box center [924, 358] width 260 height 72
click at [998, 333] on textarea "02-09-2025 ( we have to give maam 17srs)" at bounding box center [924, 358] width 260 height 72
type textarea "[DATE] ( we have to give maam 17rs)"
drag, startPoint x: 955, startPoint y: 336, endPoint x: 945, endPoint y: 305, distance: 32.6
click at [945, 305] on div "Address" at bounding box center [924, 311] width 282 height 20
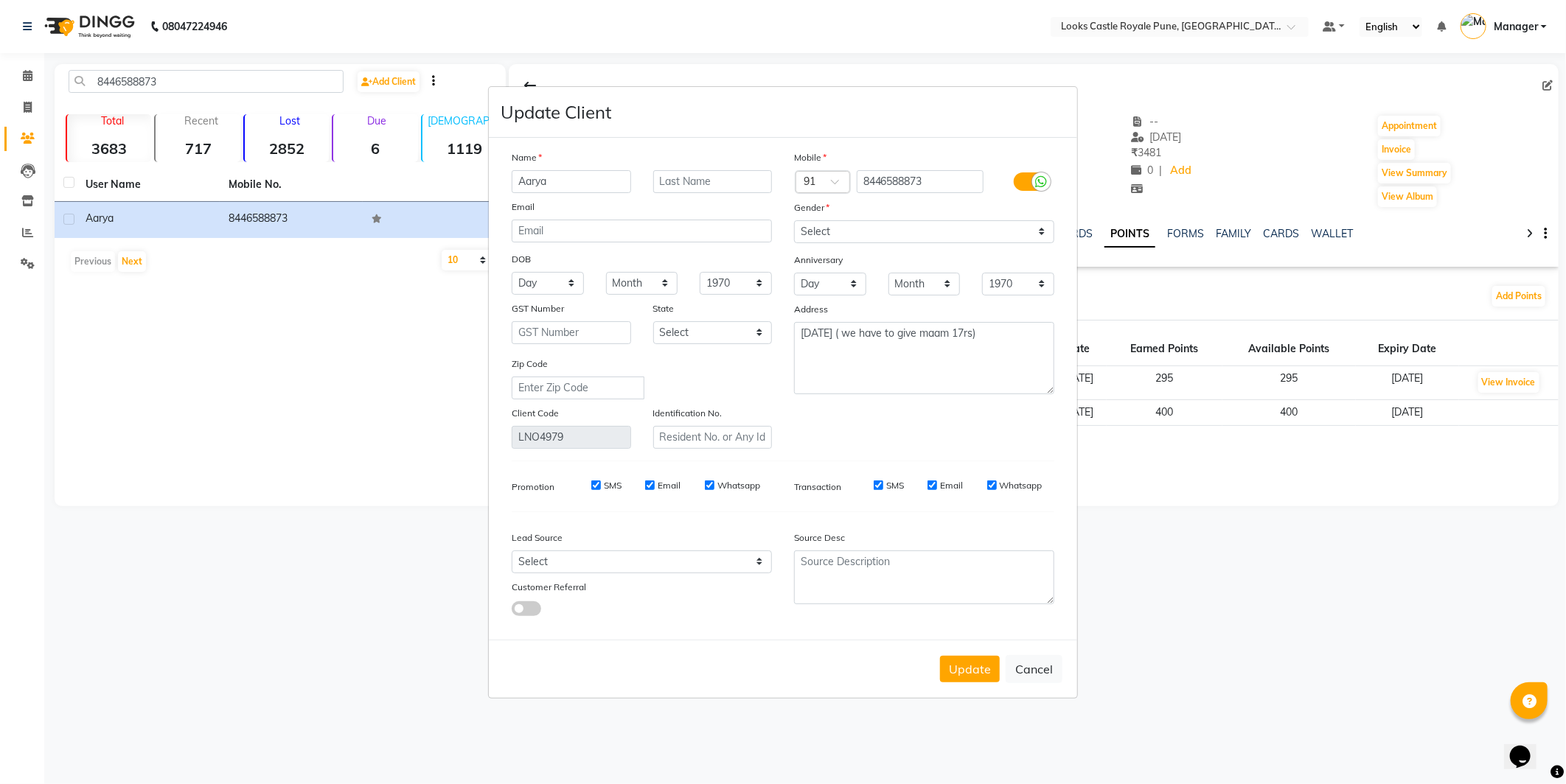
drag, startPoint x: 970, startPoint y: 328, endPoint x: 963, endPoint y: 300, distance: 28.9
click at [963, 302] on div "Address" at bounding box center [924, 311] width 282 height 20
click at [971, 667] on button "Update" at bounding box center [970, 669] width 60 height 27
select select
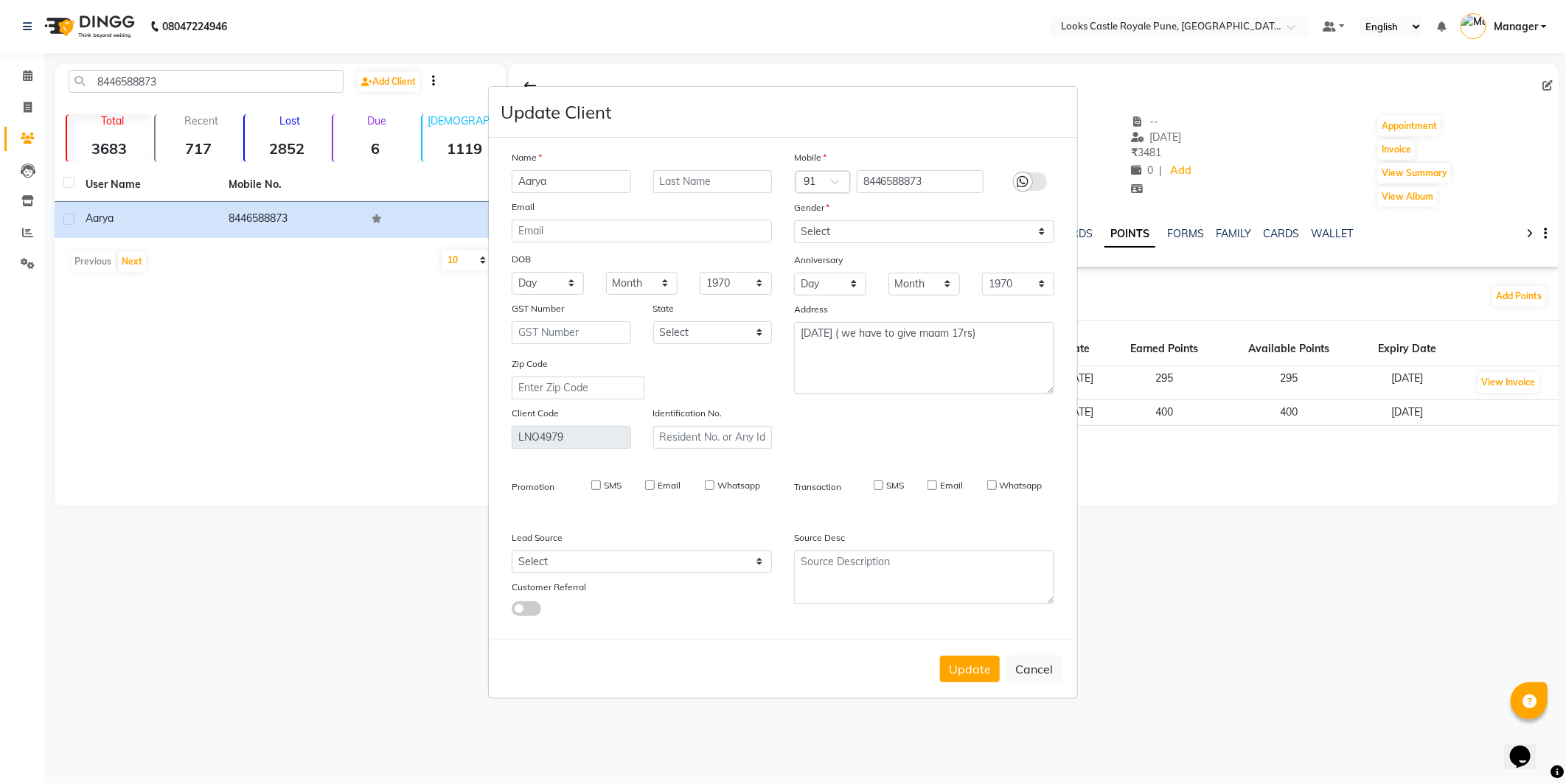
select select
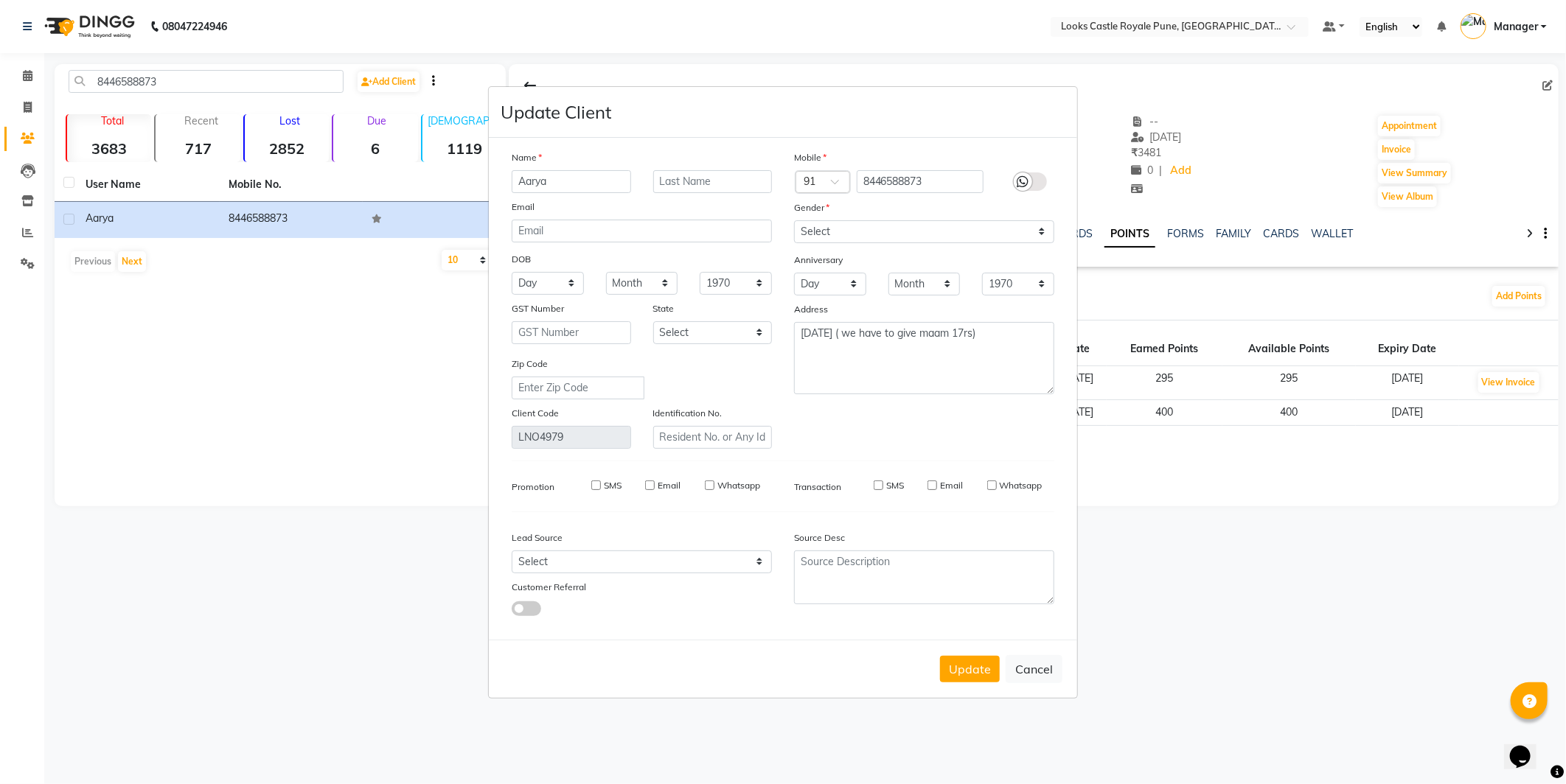
checkbox input "false"
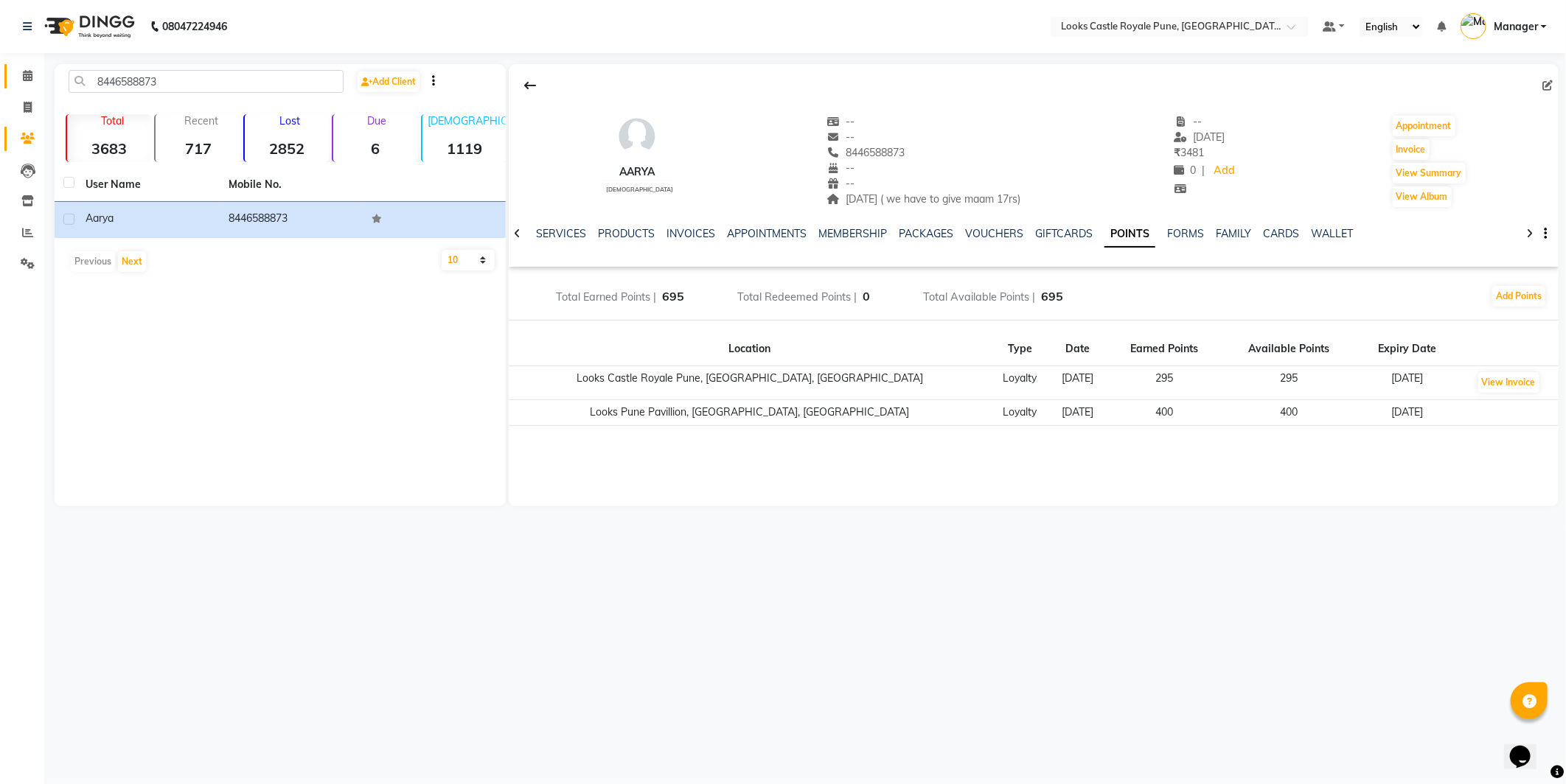
click at [4, 70] on link "Calendar" at bounding box center [22, 76] width 36 height 24
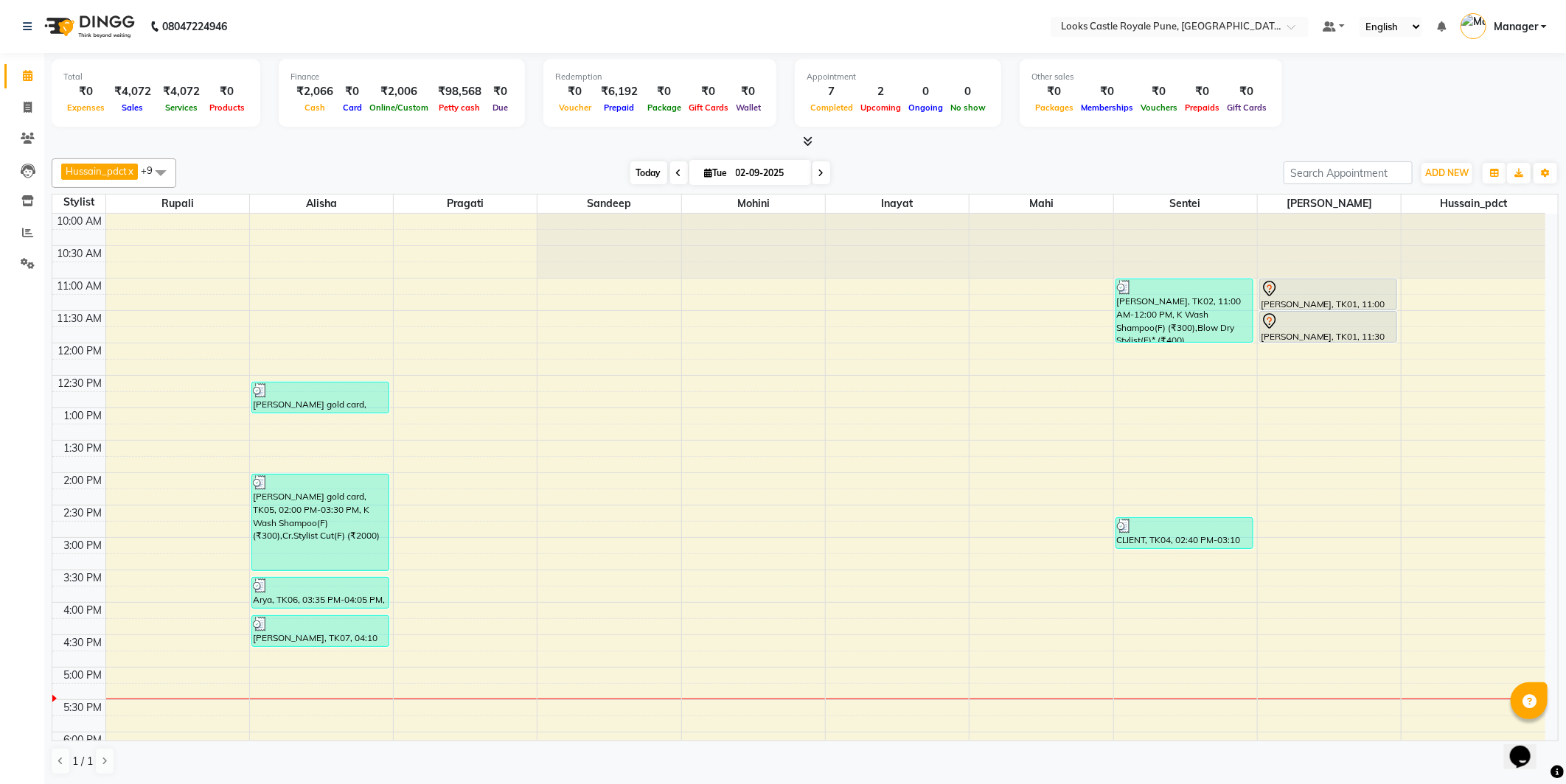
click at [646, 174] on span "Today" at bounding box center [648, 173] width 36 height 23
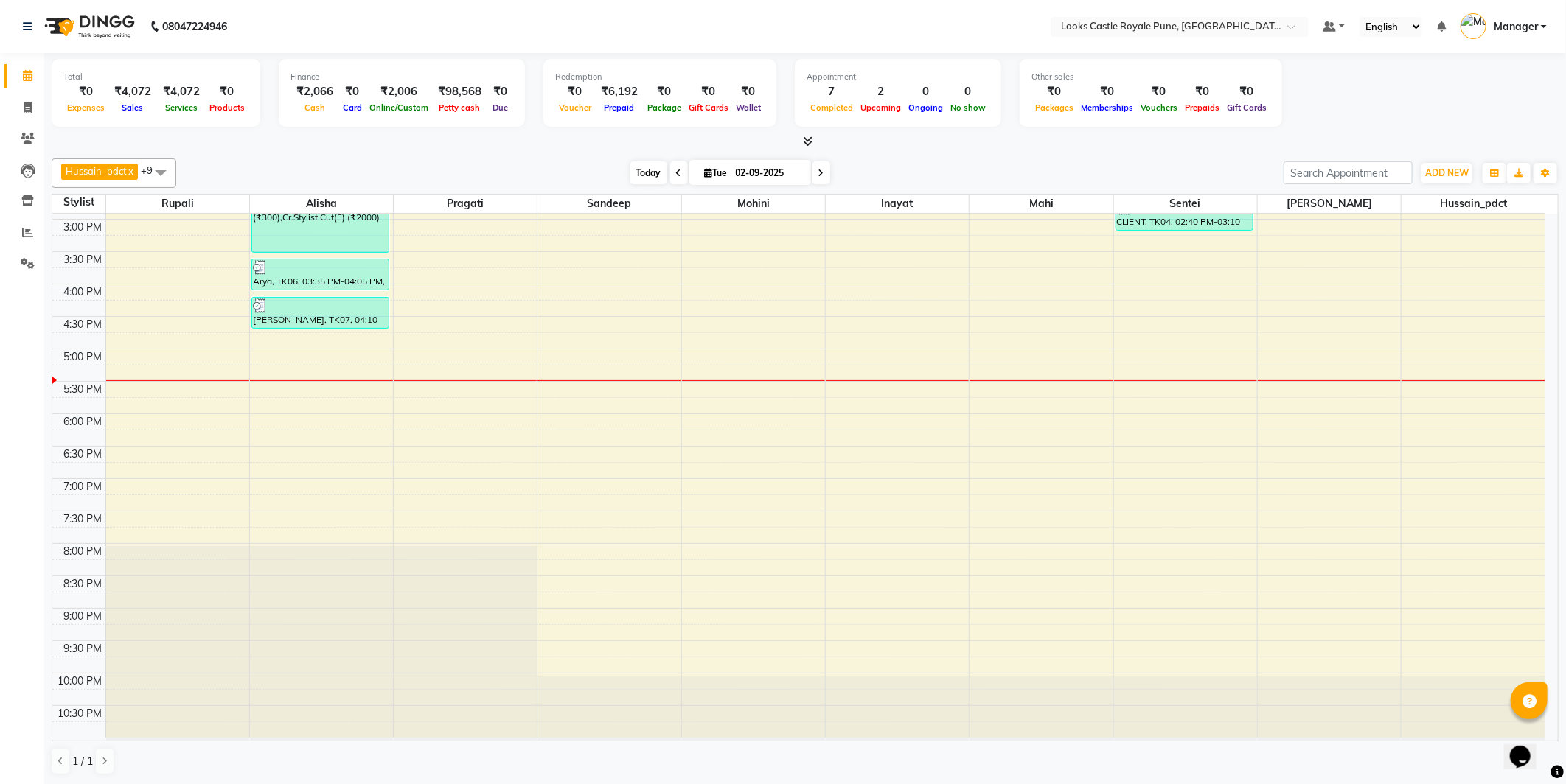
click at [646, 174] on span "Today" at bounding box center [648, 173] width 36 height 23
click at [646, 174] on span "Today" at bounding box center [648, 173] width 36 height 23
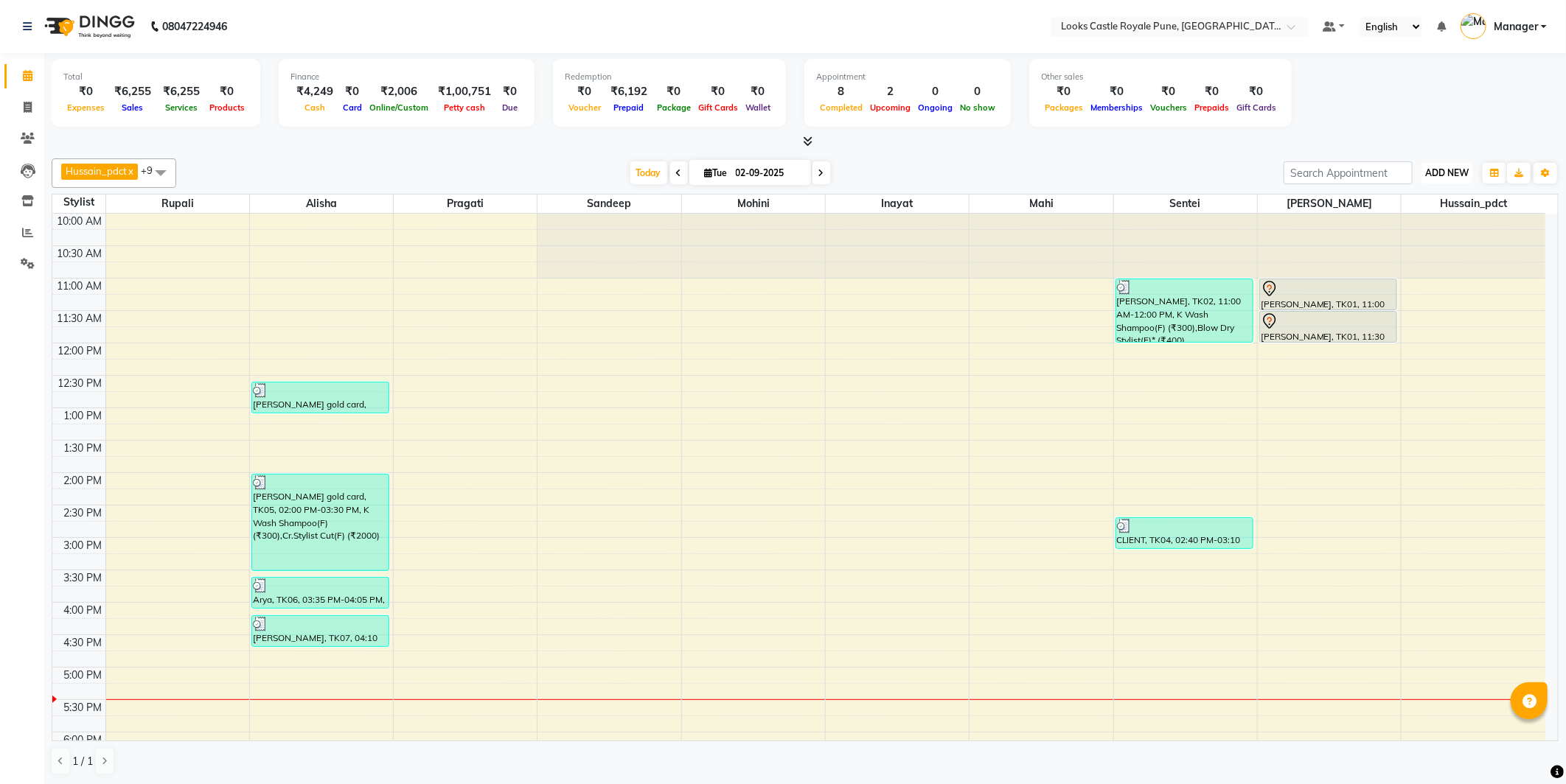
click at [1442, 170] on span "ADD NEW" at bounding box center [1447, 173] width 44 height 11
click at [1399, 233] on link "Add Expense" at bounding box center [1414, 239] width 117 height 19
select select "1"
select select "4878"
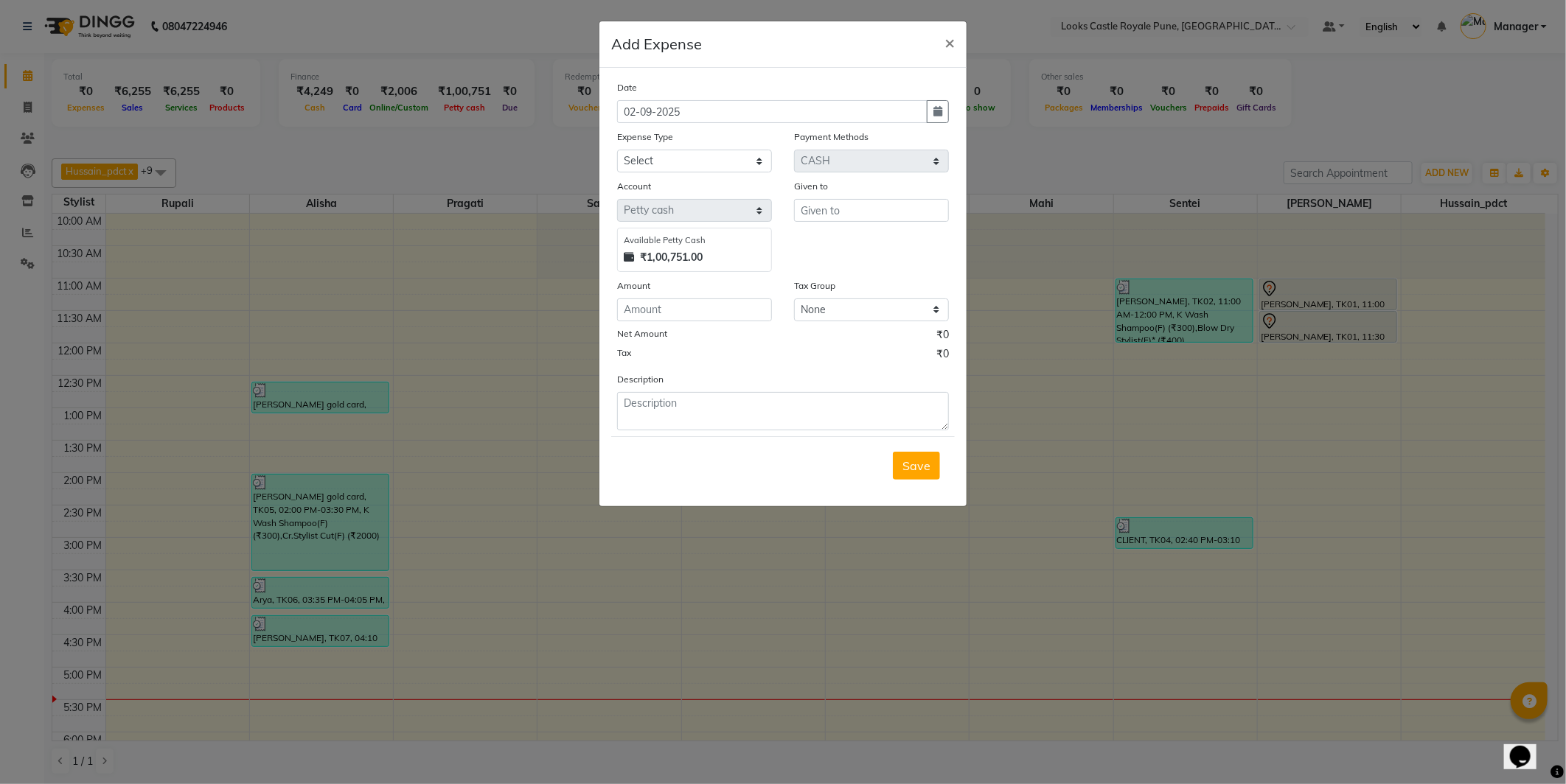
click at [658, 144] on div "Expense Type" at bounding box center [694, 139] width 155 height 20
click at [658, 153] on select "Select Bank Deposit Blinkit Cash Handover CLIENT Client ordered food Client Ref…" at bounding box center [694, 161] width 155 height 23
select select "21975"
click at [617, 150] on select "Select Bank Deposit Blinkit Cash Handover CLIENT Client ordered food Client Ref…" at bounding box center [694, 161] width 155 height 23
click at [863, 199] on input "text" at bounding box center [871, 210] width 155 height 23
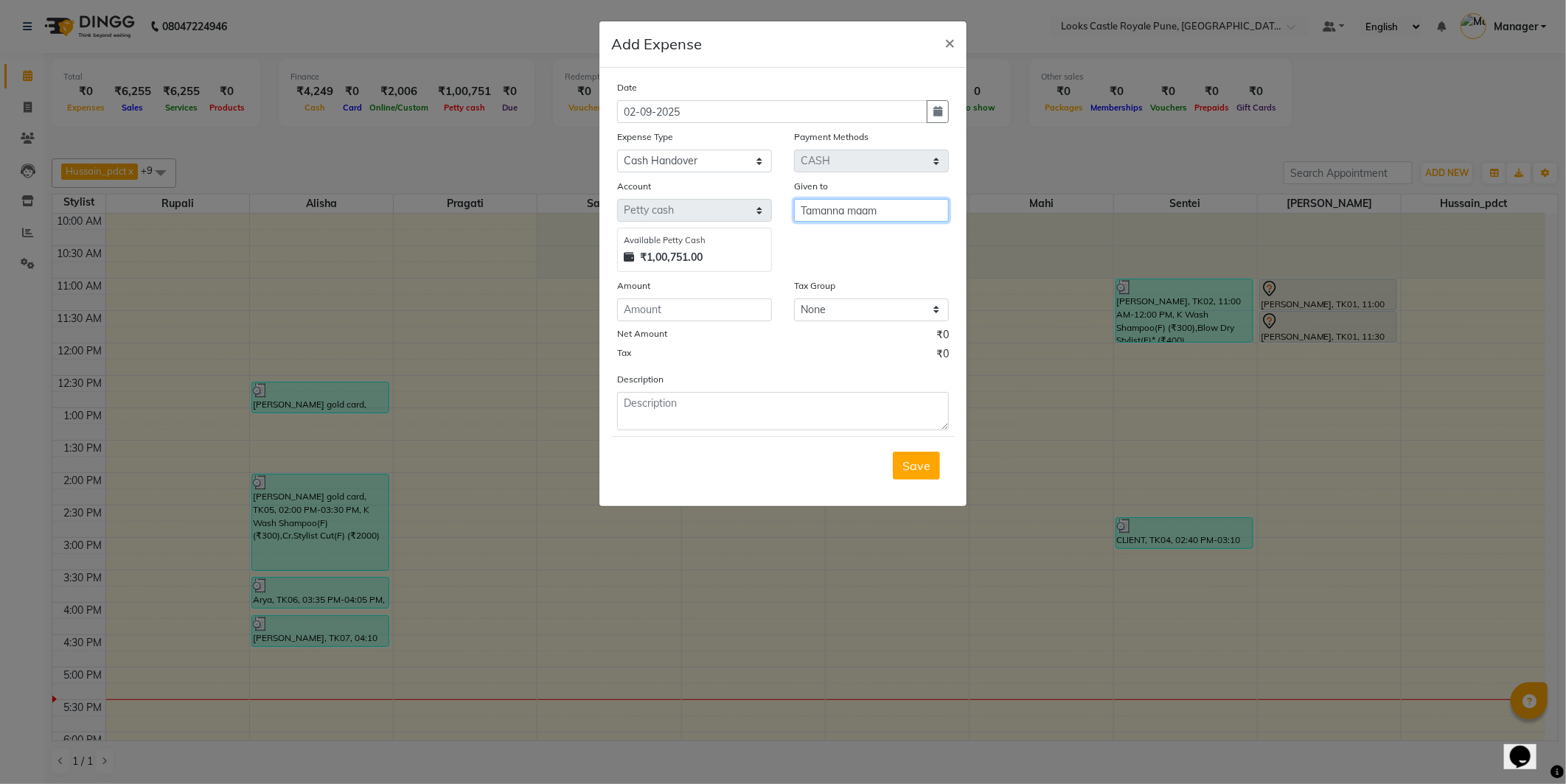
type input "Tamanna maam"
click at [708, 317] on input "number" at bounding box center [694, 310] width 155 height 23
type input "4000"
click at [684, 409] on textarea at bounding box center [783, 411] width 332 height 38
type textarea "Cash handover to Tamanna mam from phoenix"
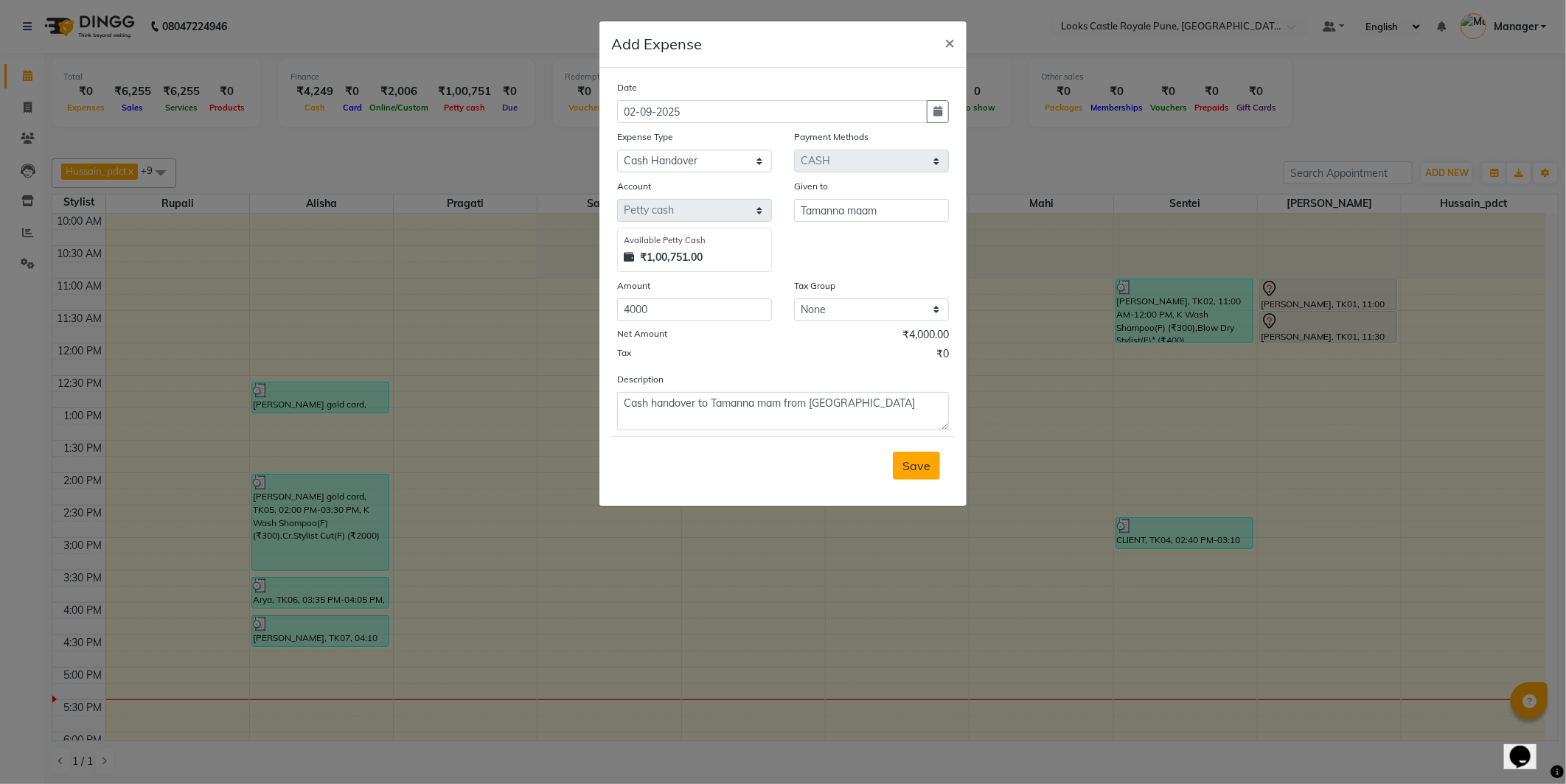
click at [896, 462] on button "Save" at bounding box center [916, 465] width 47 height 28
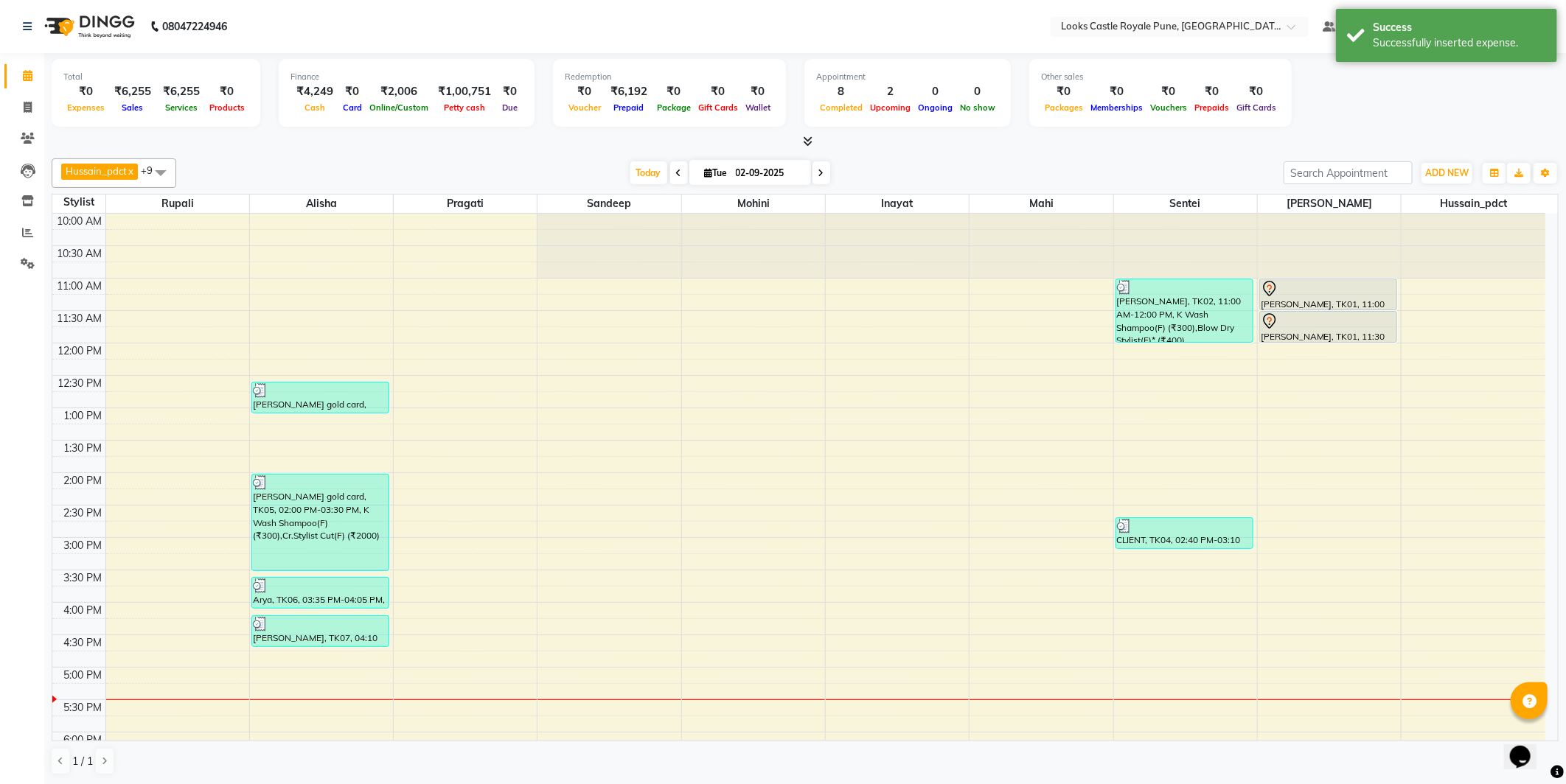
click at [620, 172] on div "Today Tue 02-09-2025" at bounding box center [729, 173] width 1092 height 22
click at [642, 174] on span "Today" at bounding box center [648, 173] width 36 height 23
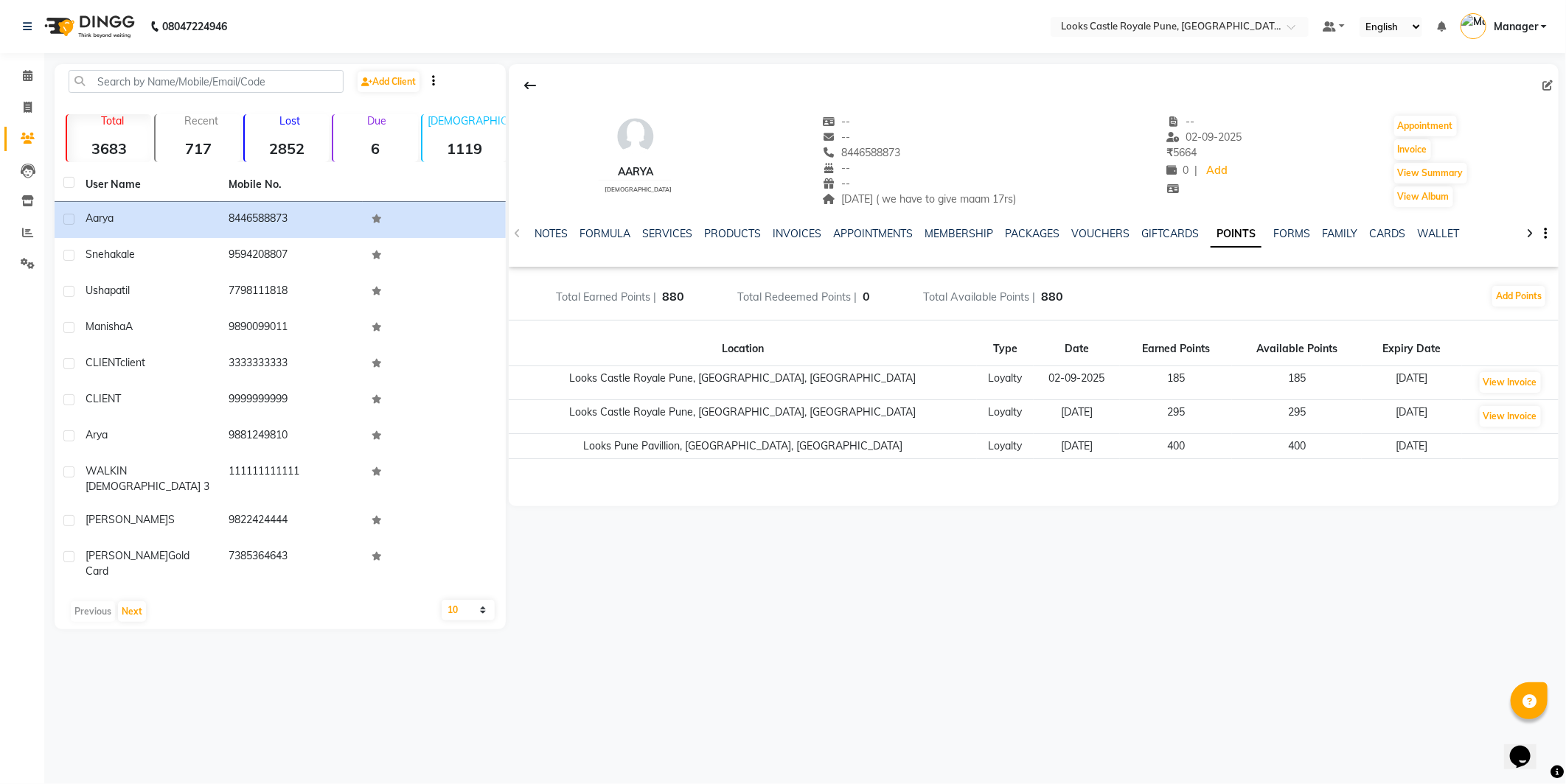
click at [26, 61] on li "Calendar" at bounding box center [22, 76] width 45 height 32
click at [24, 74] on icon at bounding box center [28, 75] width 10 height 11
